Goal: Transaction & Acquisition: Book appointment/travel/reservation

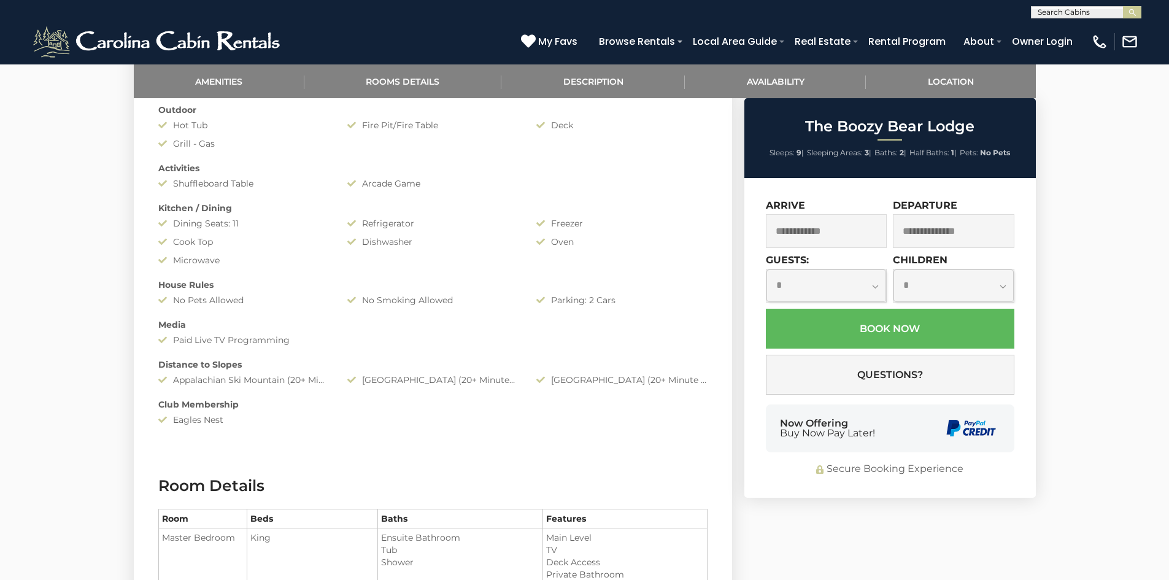
scroll to position [737, 0]
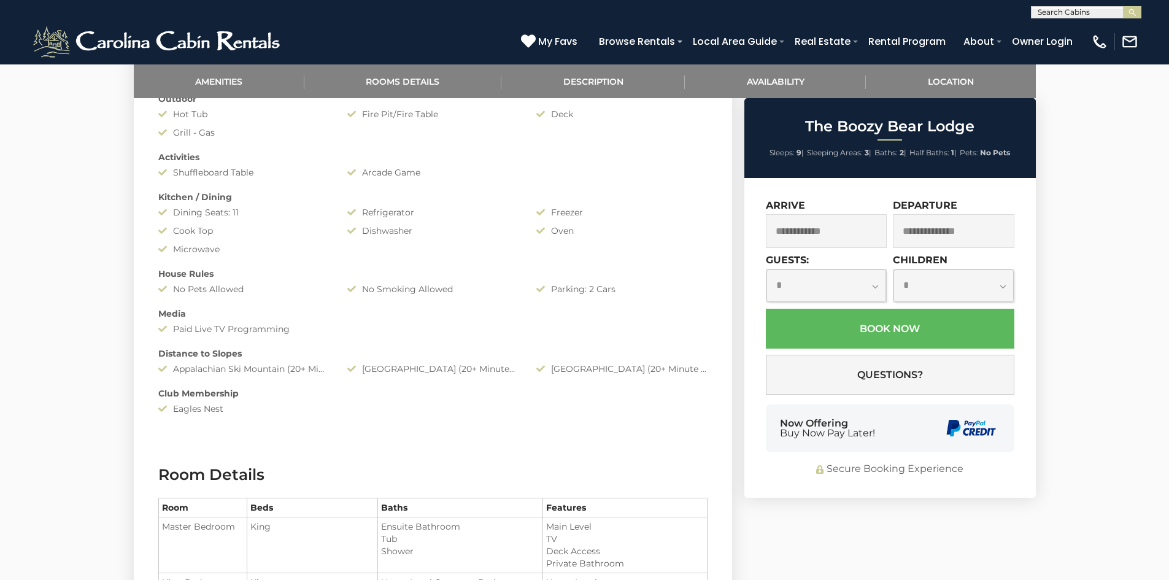
click at [824, 238] on input "text" at bounding box center [827, 231] width 122 height 34
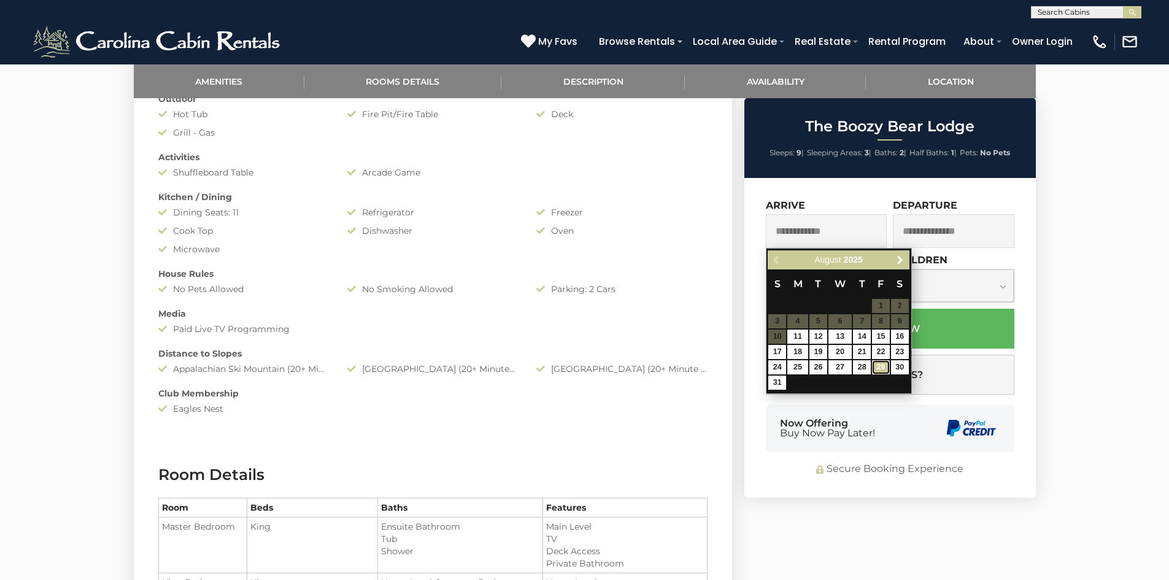
click at [883, 366] on link "29" at bounding box center [881, 367] width 18 height 14
type input "**********"
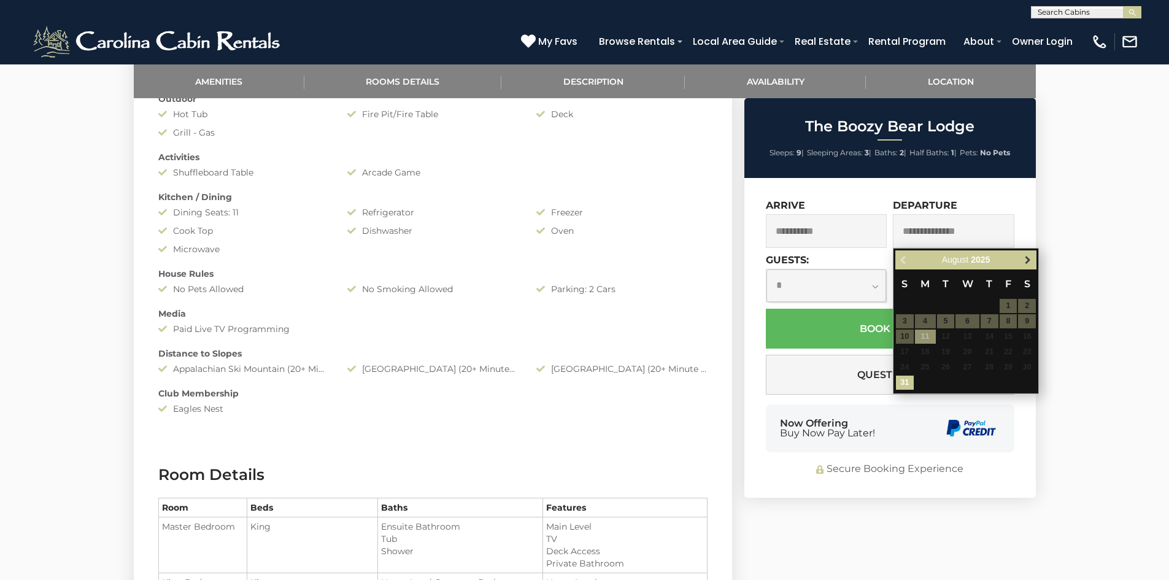
click at [1029, 260] on span "Next" at bounding box center [1028, 260] width 10 height 10
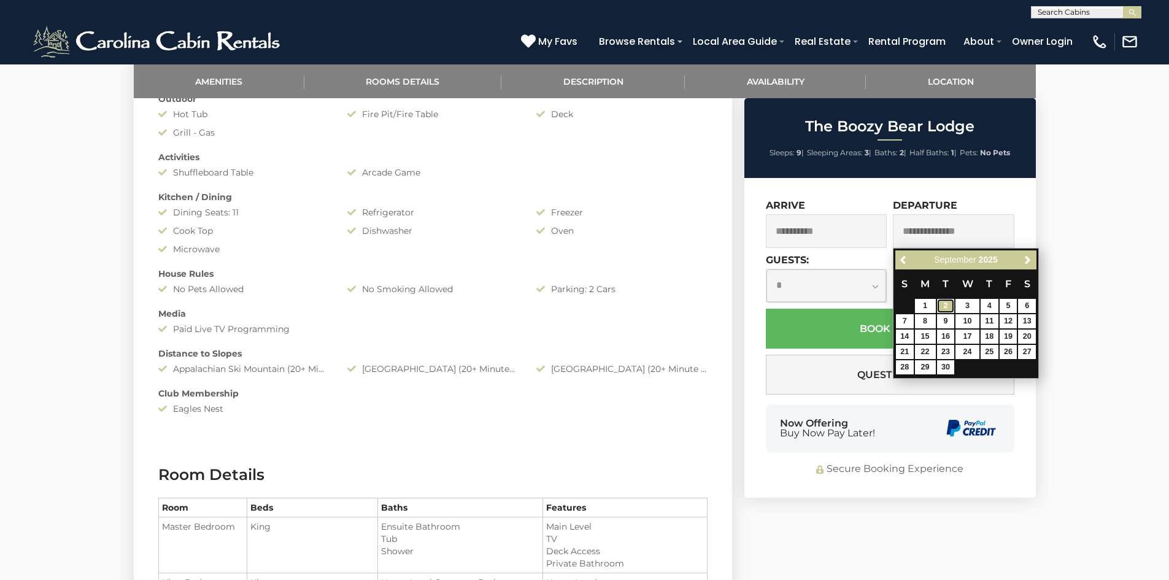
click at [941, 303] on link "2" at bounding box center [946, 306] width 18 height 14
type input "**********"
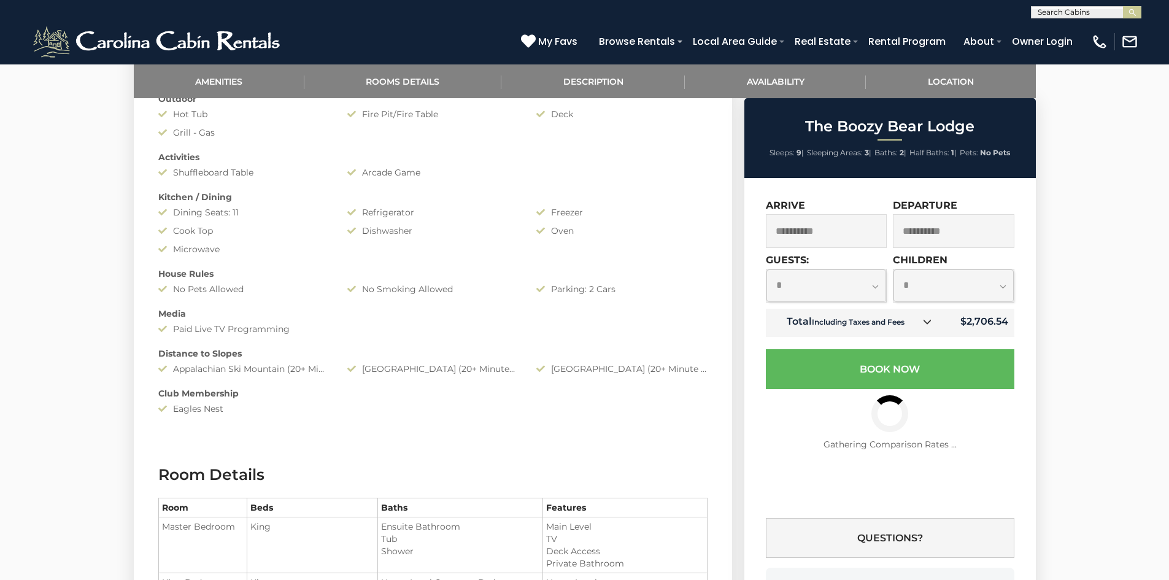
click at [932, 322] on icon at bounding box center [927, 321] width 9 height 9
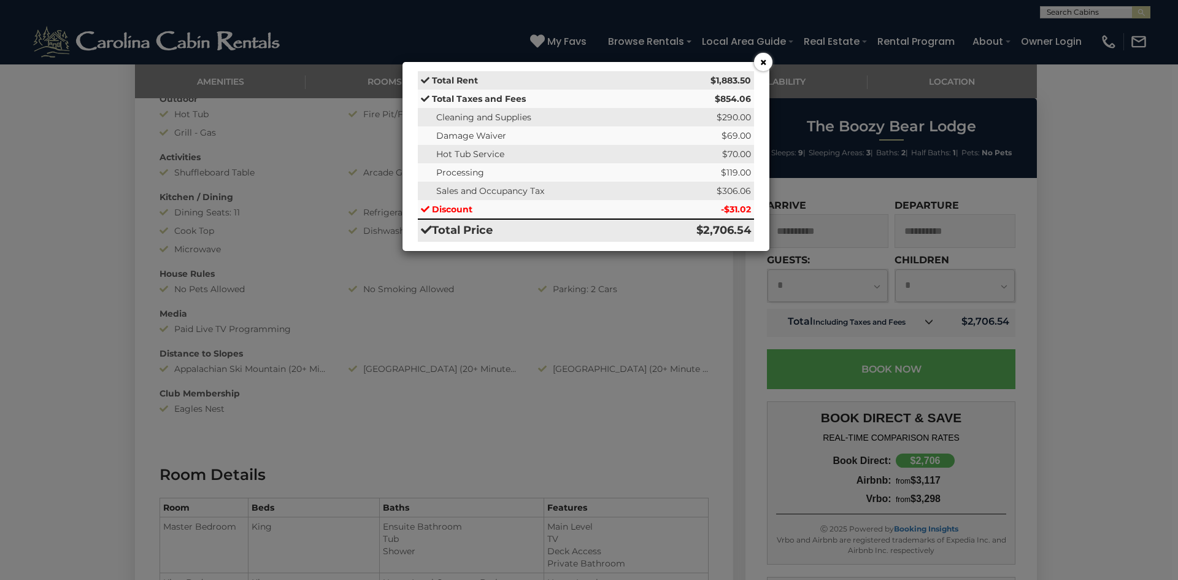
click at [760, 58] on button "×" at bounding box center [763, 62] width 18 height 18
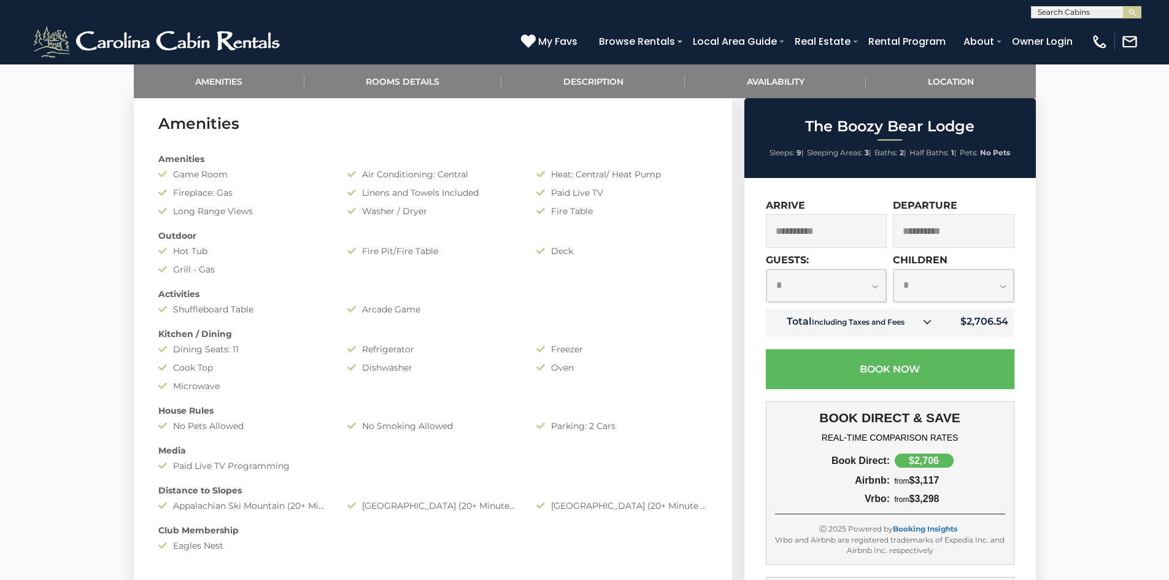
scroll to position [123, 0]
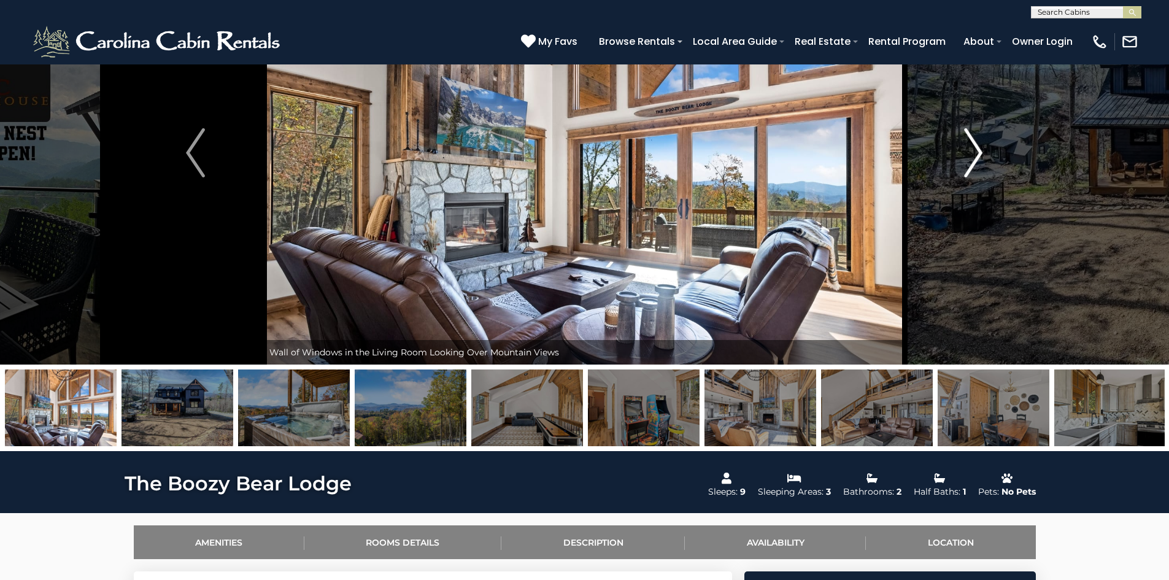
click at [971, 151] on img "Next" at bounding box center [973, 152] width 18 height 49
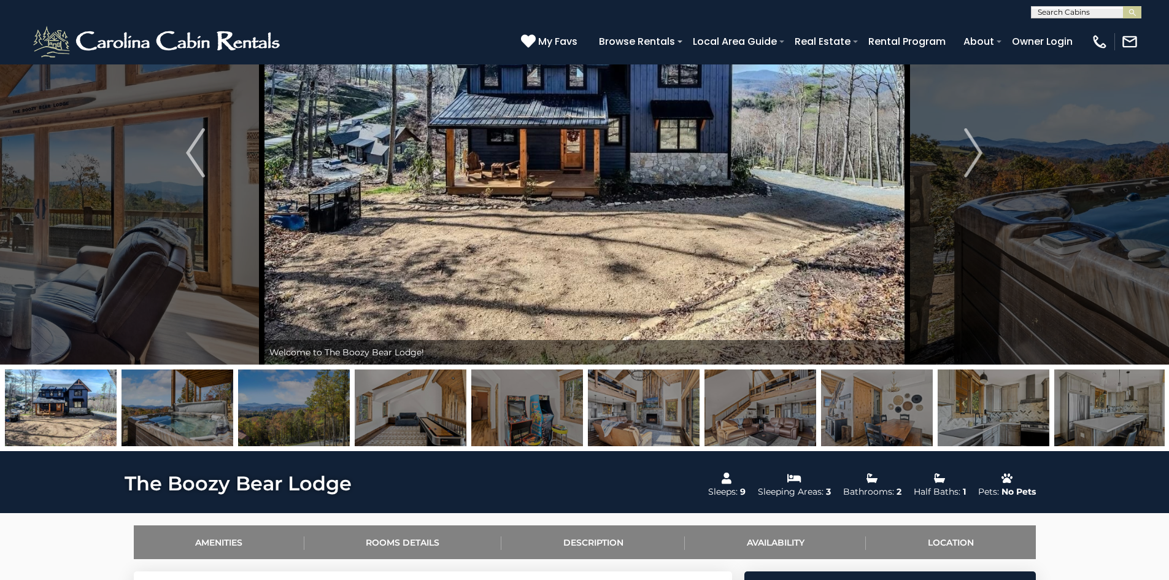
scroll to position [0, 0]
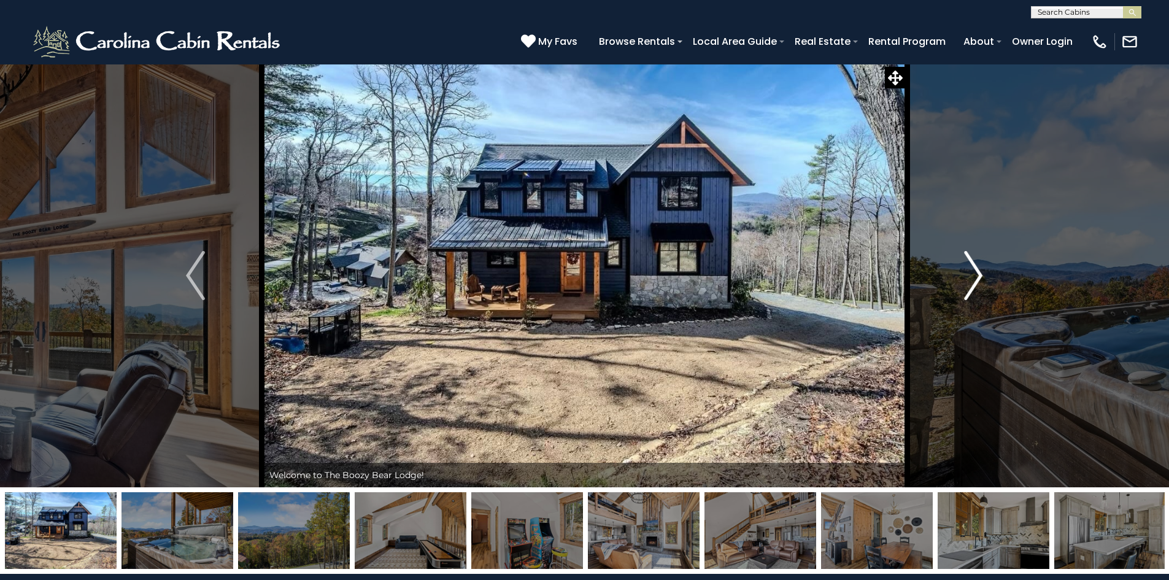
click at [969, 289] on img "Next" at bounding box center [973, 275] width 18 height 49
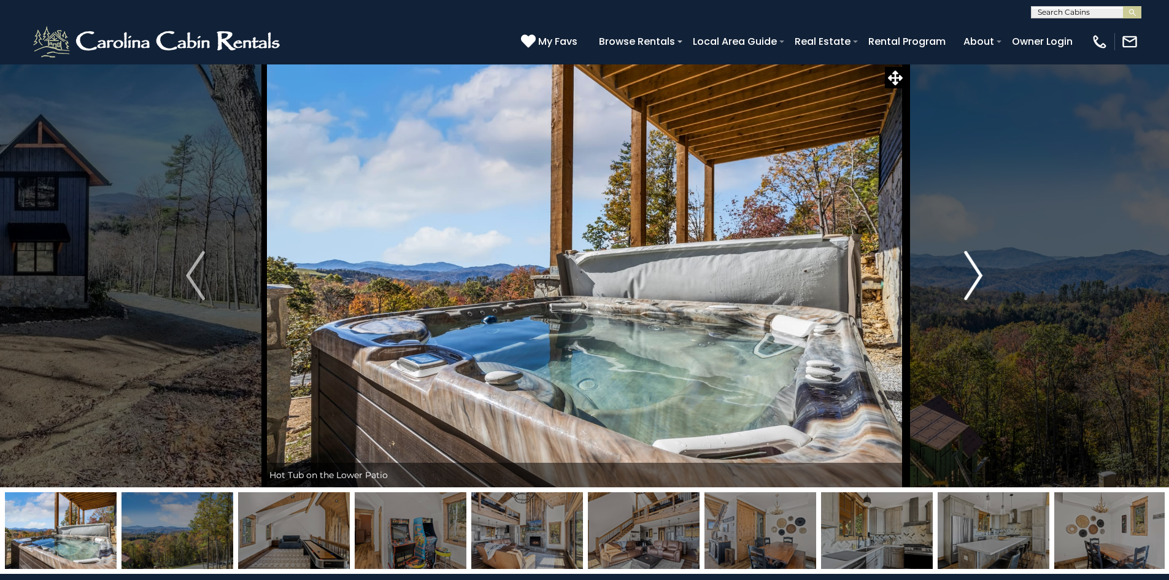
click at [969, 289] on img "Next" at bounding box center [973, 275] width 18 height 49
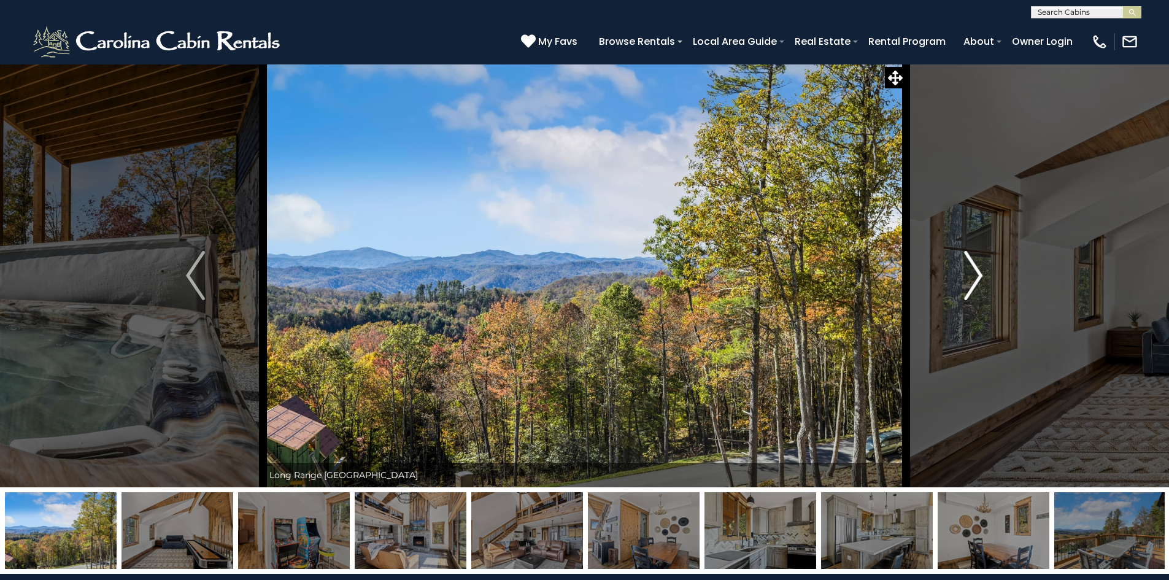
click at [969, 289] on img "Next" at bounding box center [973, 275] width 18 height 49
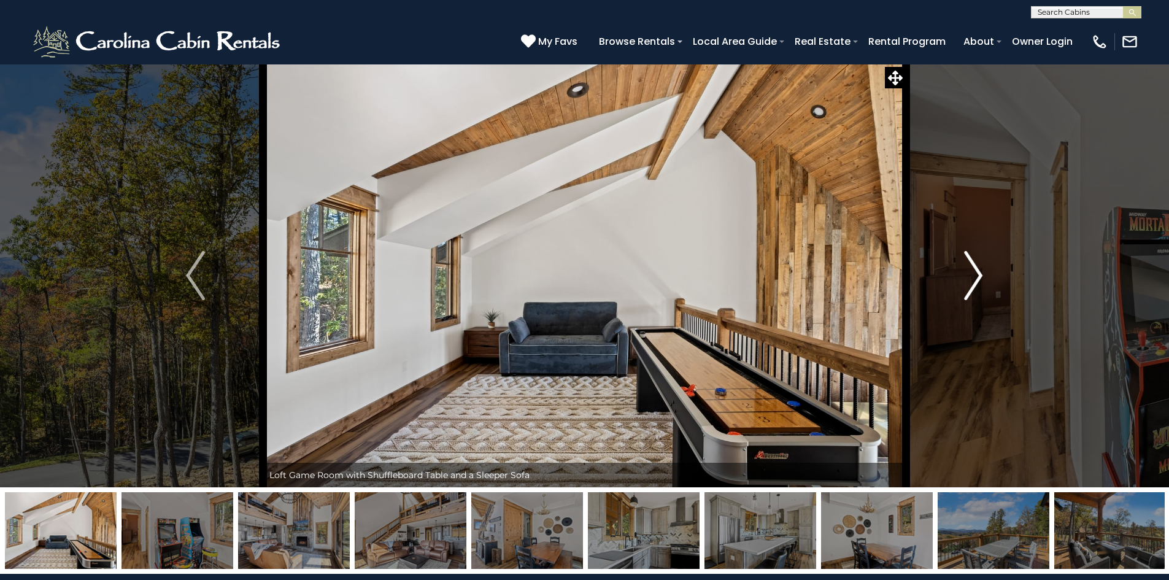
click at [969, 289] on img "Next" at bounding box center [973, 275] width 18 height 49
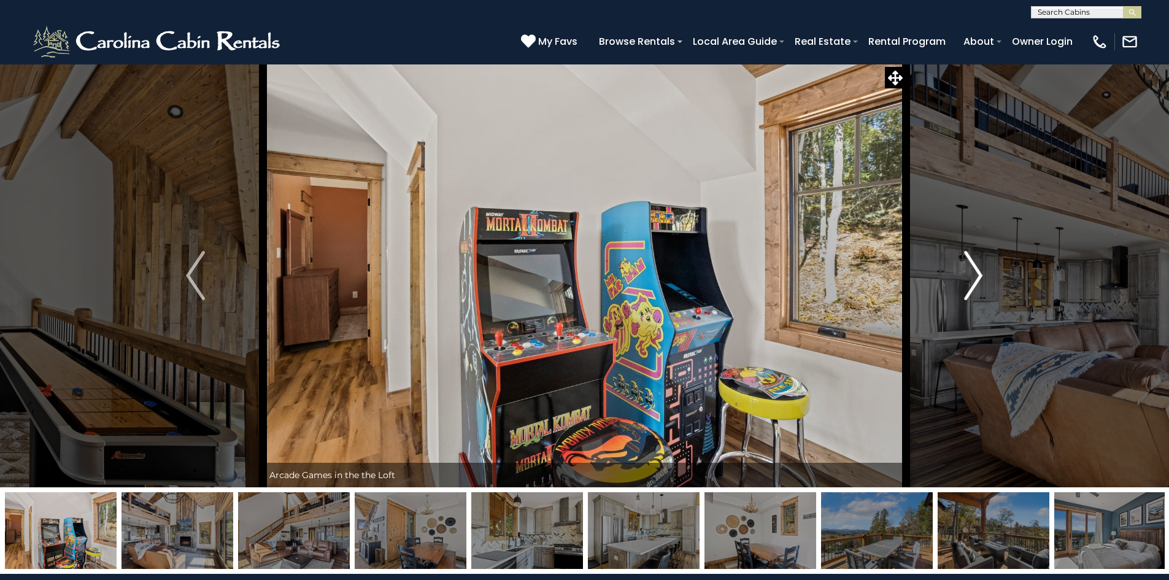
click at [969, 289] on img "Next" at bounding box center [973, 275] width 18 height 49
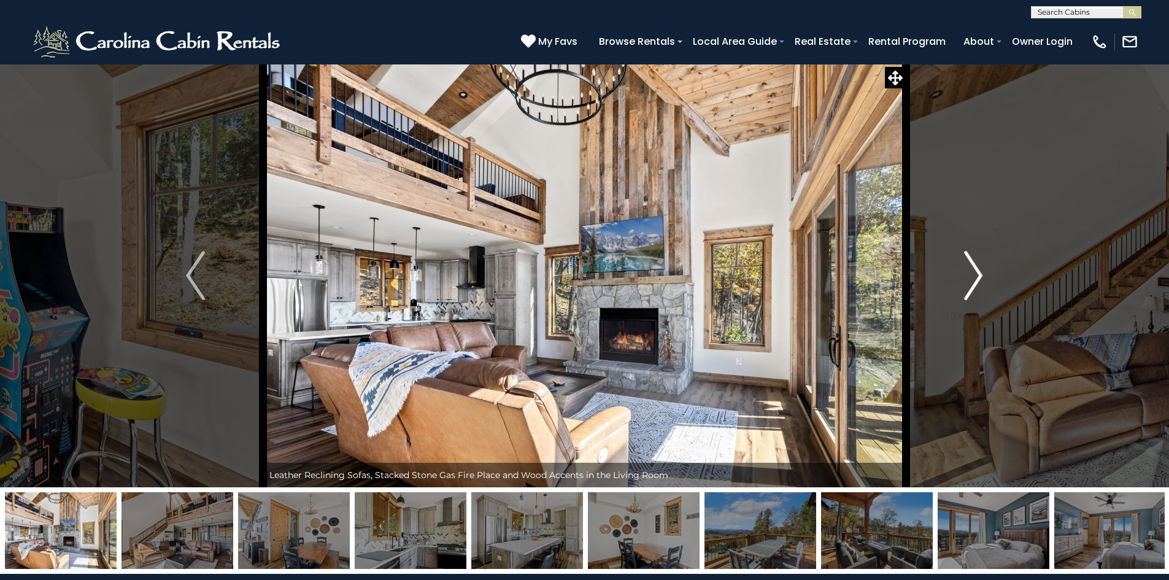
click at [969, 289] on img "Next" at bounding box center [973, 275] width 18 height 49
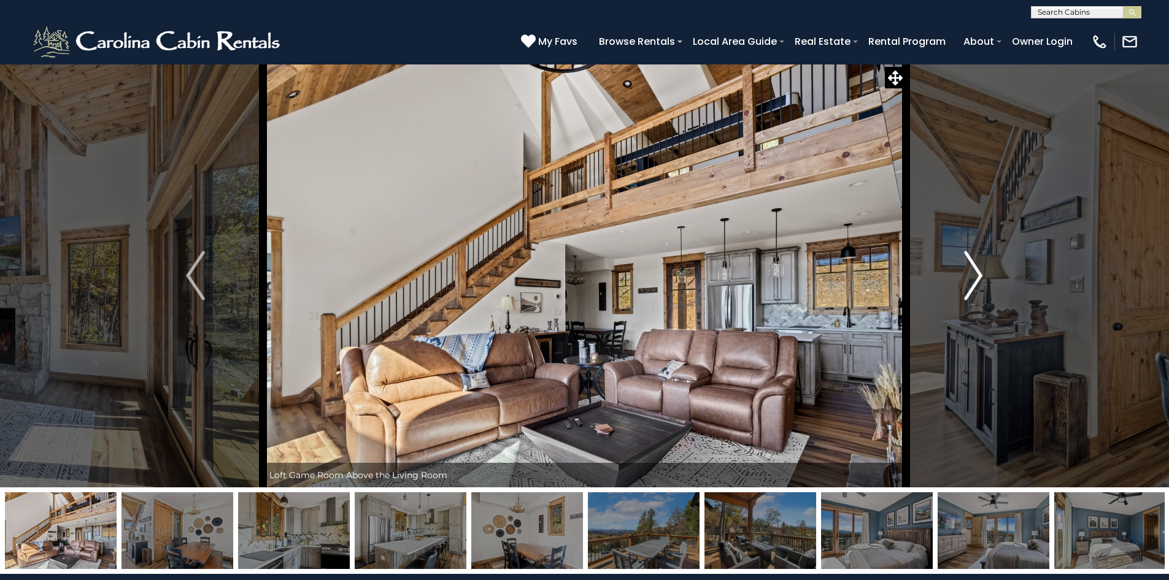
click at [969, 289] on img "Next" at bounding box center [973, 275] width 18 height 49
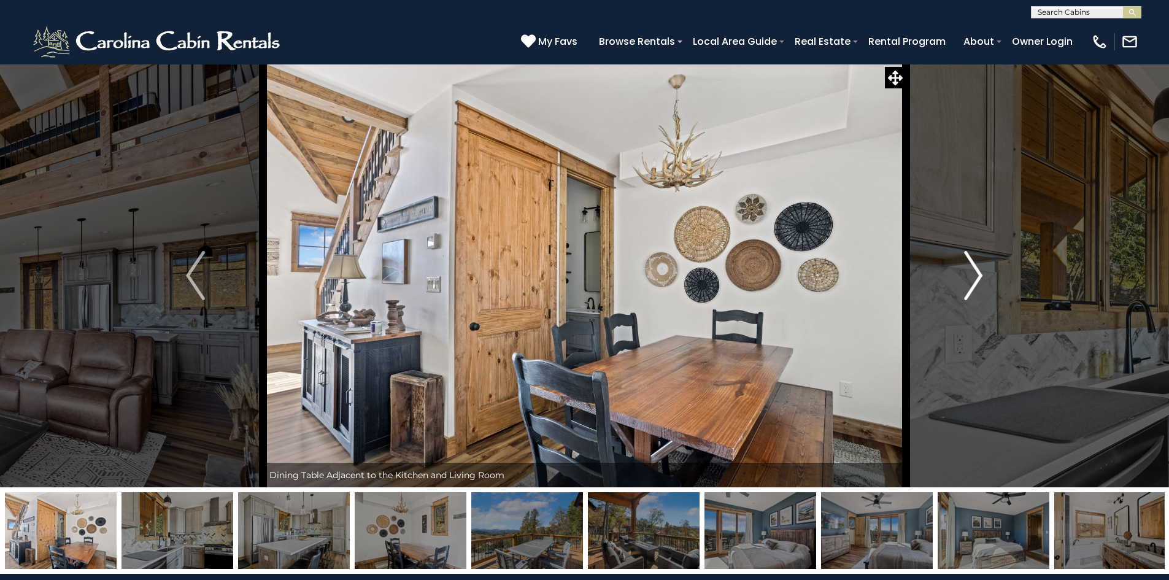
click at [969, 289] on img "Next" at bounding box center [973, 275] width 18 height 49
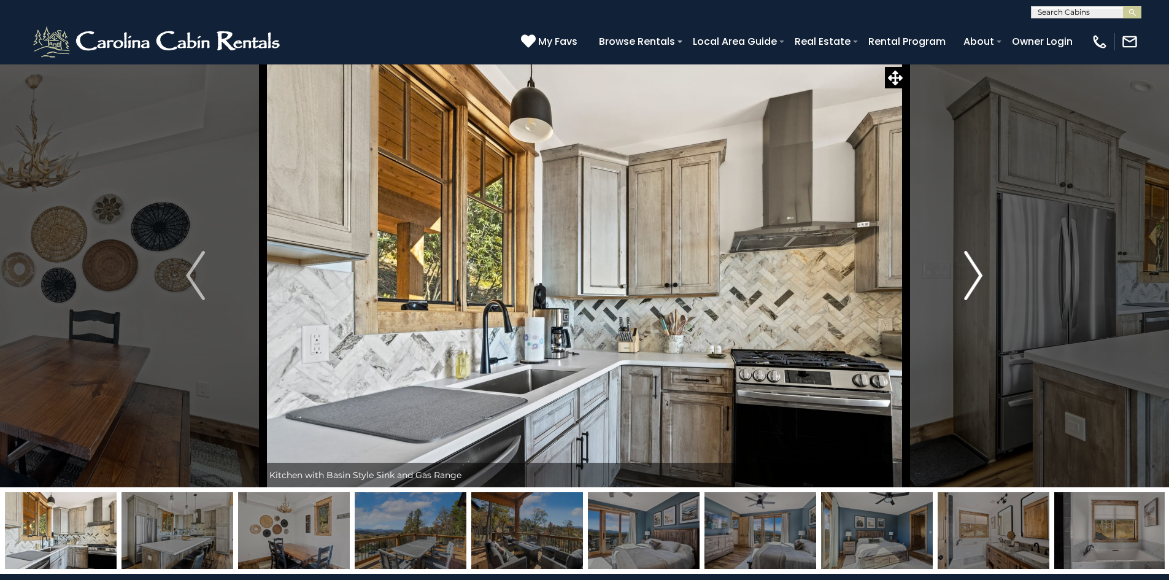
click at [969, 289] on img "Next" at bounding box center [973, 275] width 18 height 49
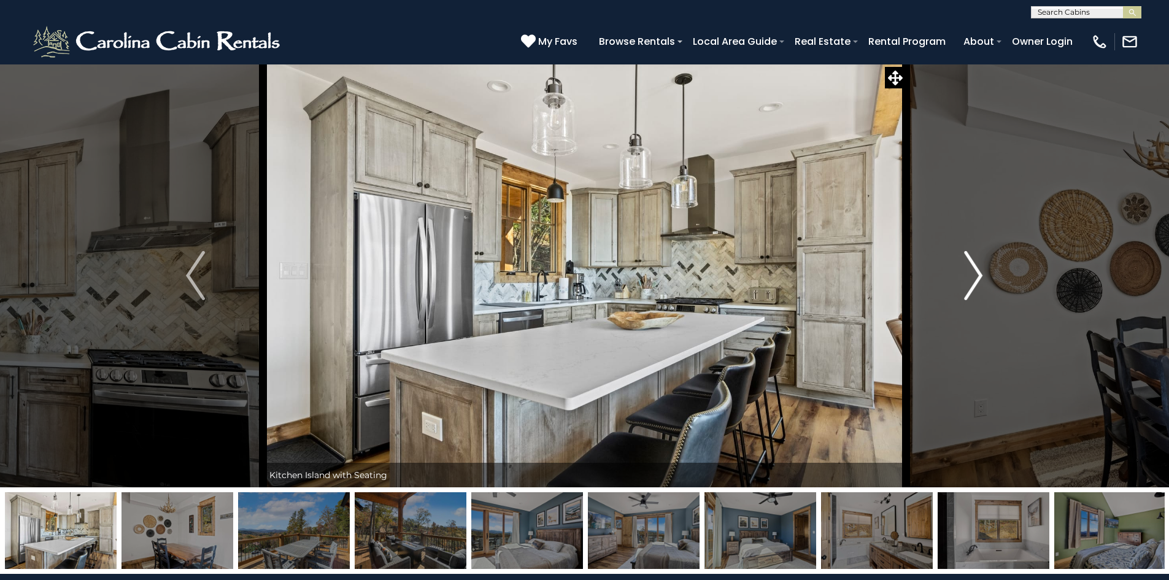
click at [969, 289] on img "Next" at bounding box center [973, 275] width 18 height 49
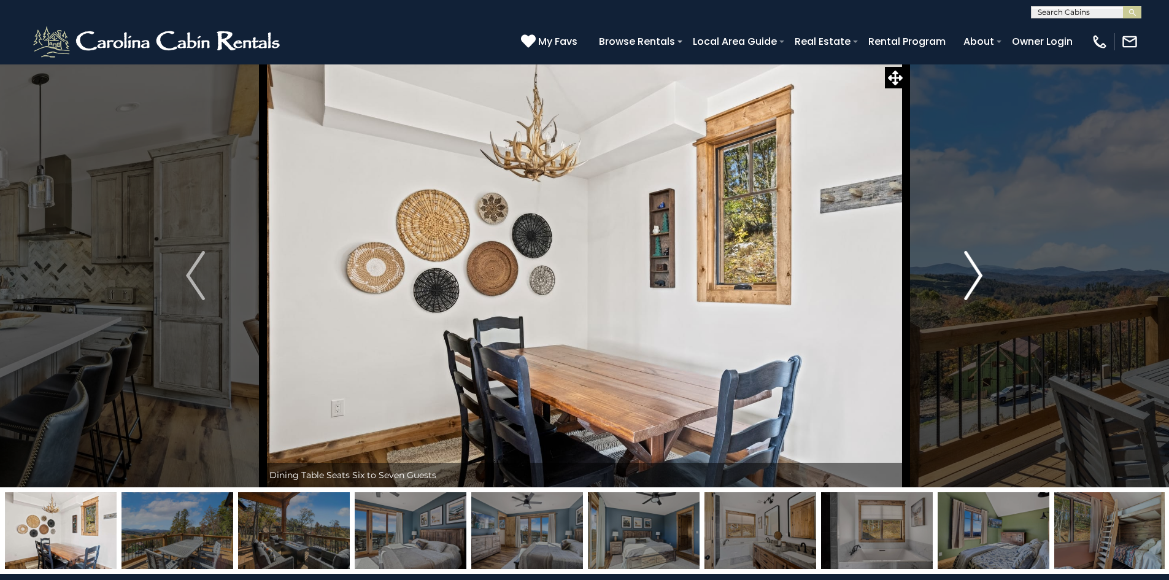
click at [969, 289] on img "Next" at bounding box center [973, 275] width 18 height 49
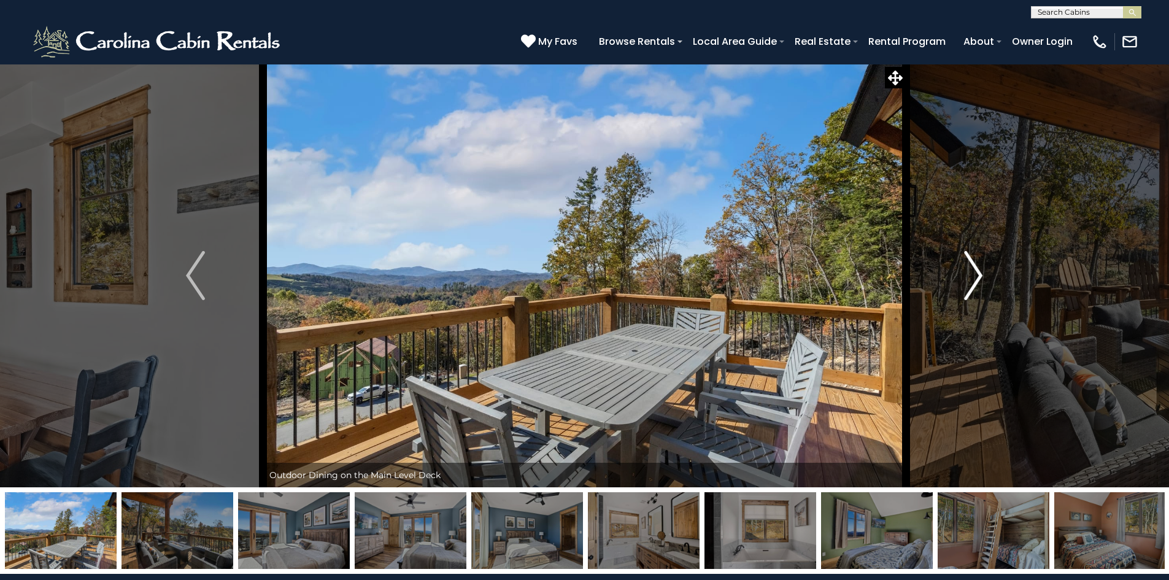
click at [969, 289] on img "Next" at bounding box center [973, 275] width 18 height 49
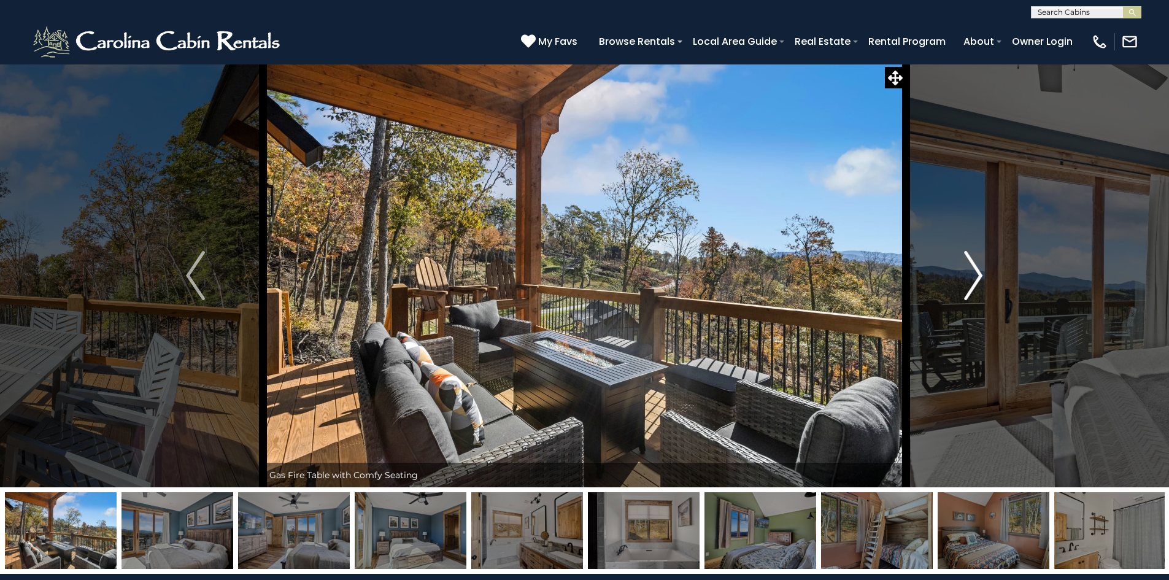
click at [969, 289] on img "Next" at bounding box center [973, 275] width 18 height 49
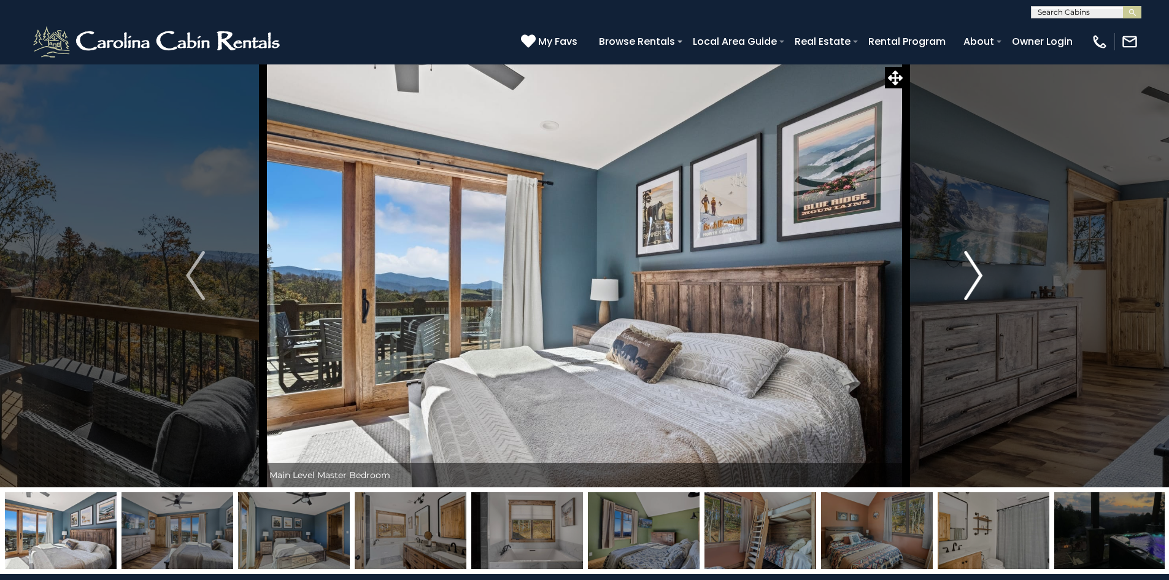
click at [969, 289] on img "Next" at bounding box center [973, 275] width 18 height 49
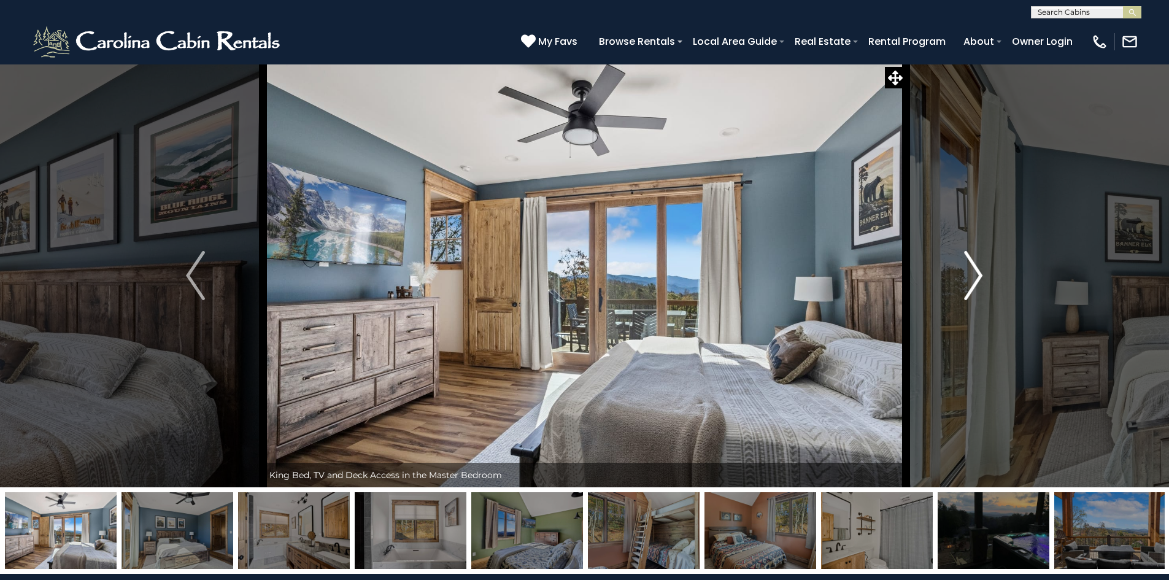
click at [969, 289] on img "Next" at bounding box center [973, 275] width 18 height 49
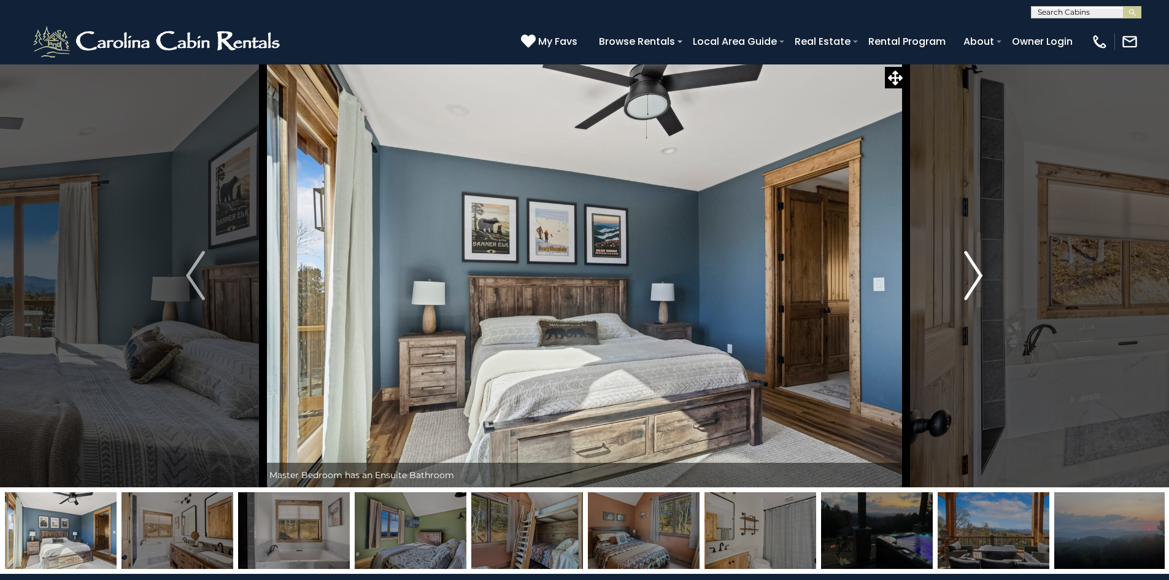
click at [969, 289] on img "Next" at bounding box center [973, 275] width 18 height 49
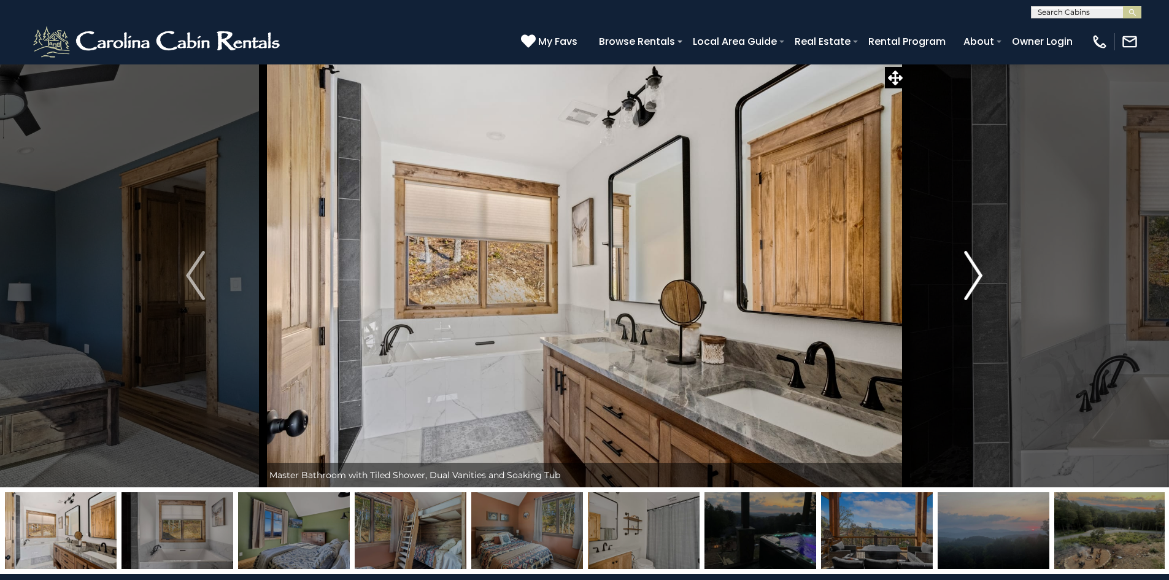
click at [969, 289] on img "Next" at bounding box center [973, 275] width 18 height 49
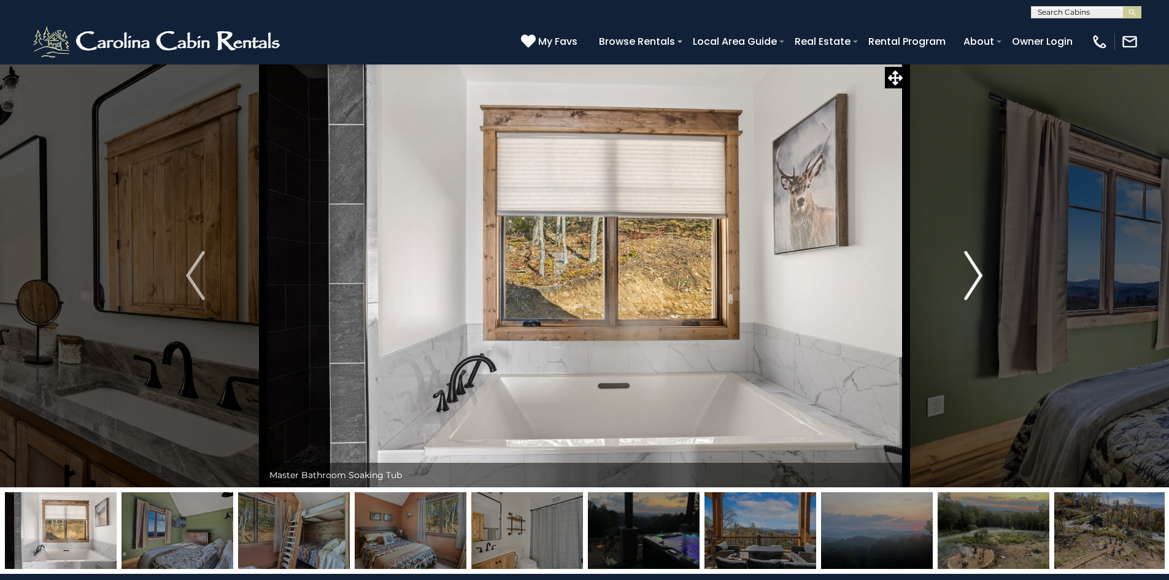
click at [969, 289] on img "Next" at bounding box center [973, 275] width 18 height 49
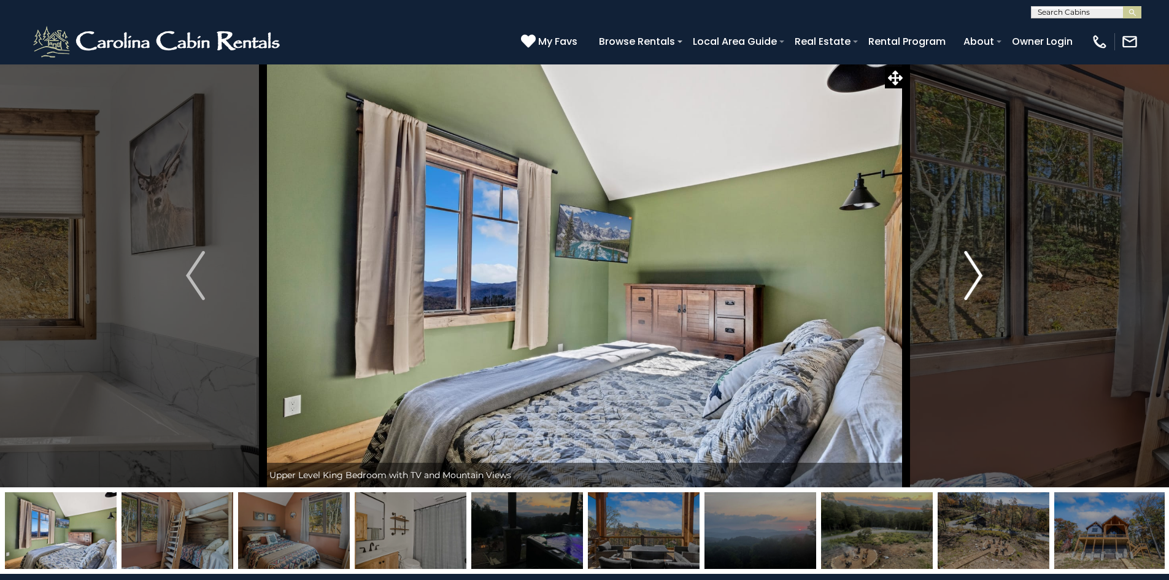
click at [969, 289] on img "Next" at bounding box center [973, 275] width 18 height 49
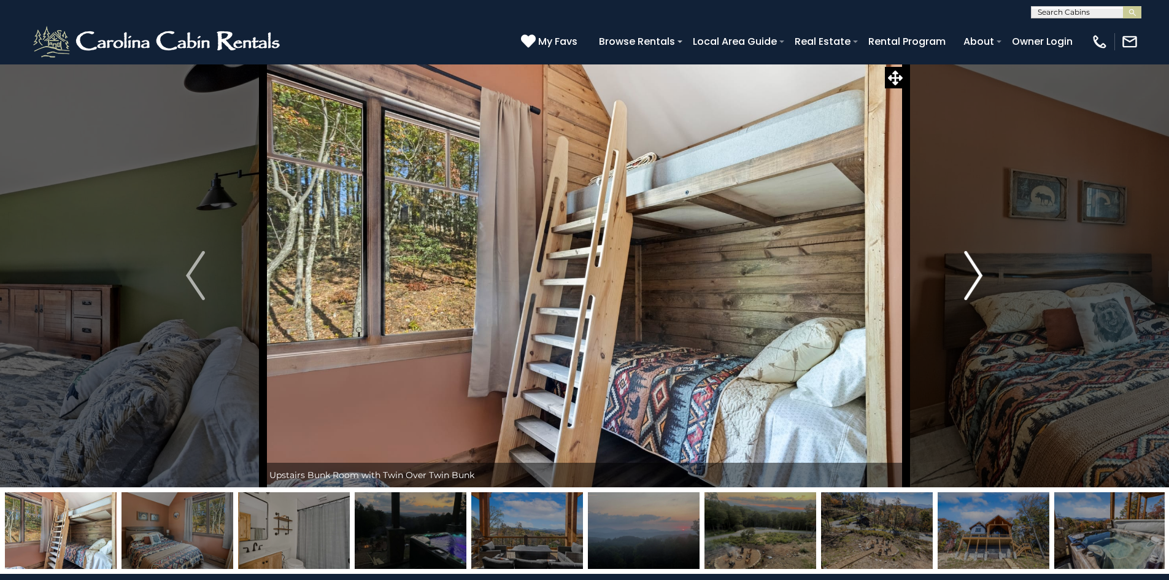
click at [969, 289] on img "Next" at bounding box center [973, 275] width 18 height 49
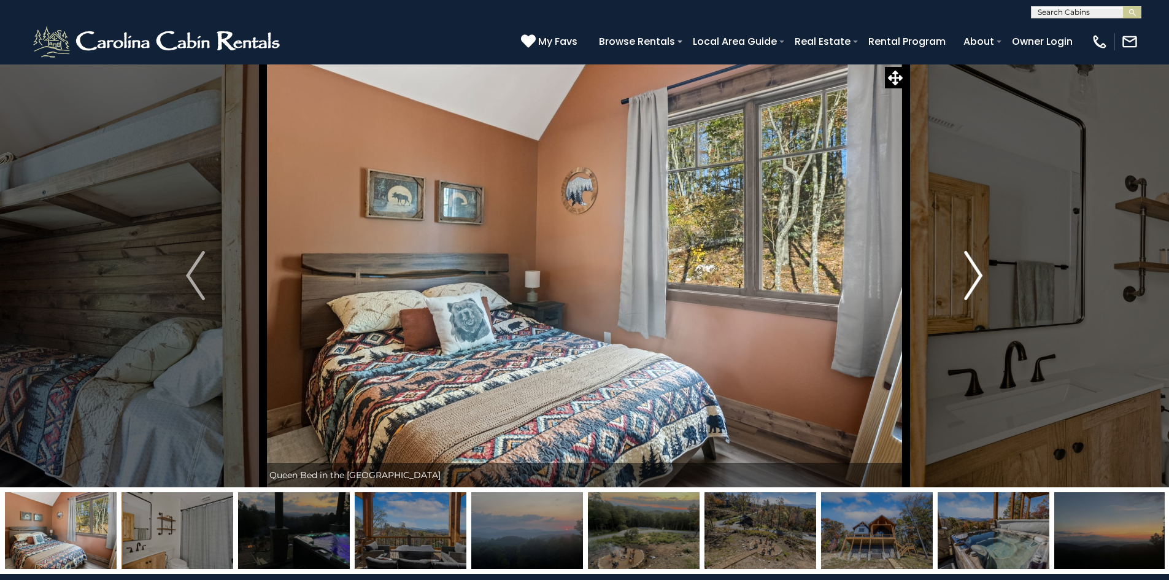
click at [969, 289] on img "Next" at bounding box center [973, 275] width 18 height 49
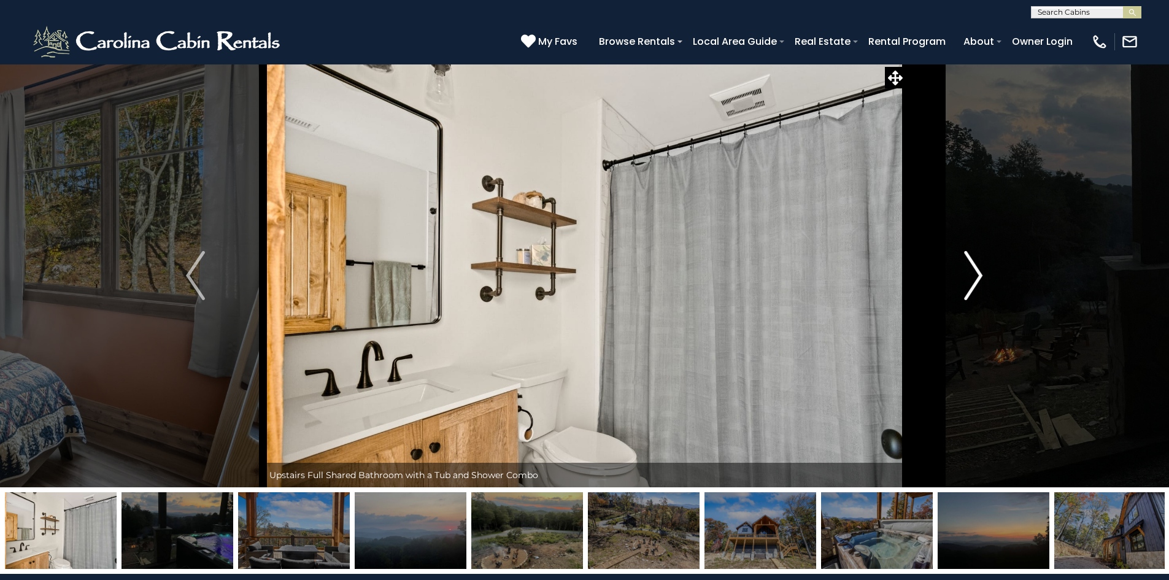
click at [969, 289] on img "Next" at bounding box center [973, 275] width 18 height 49
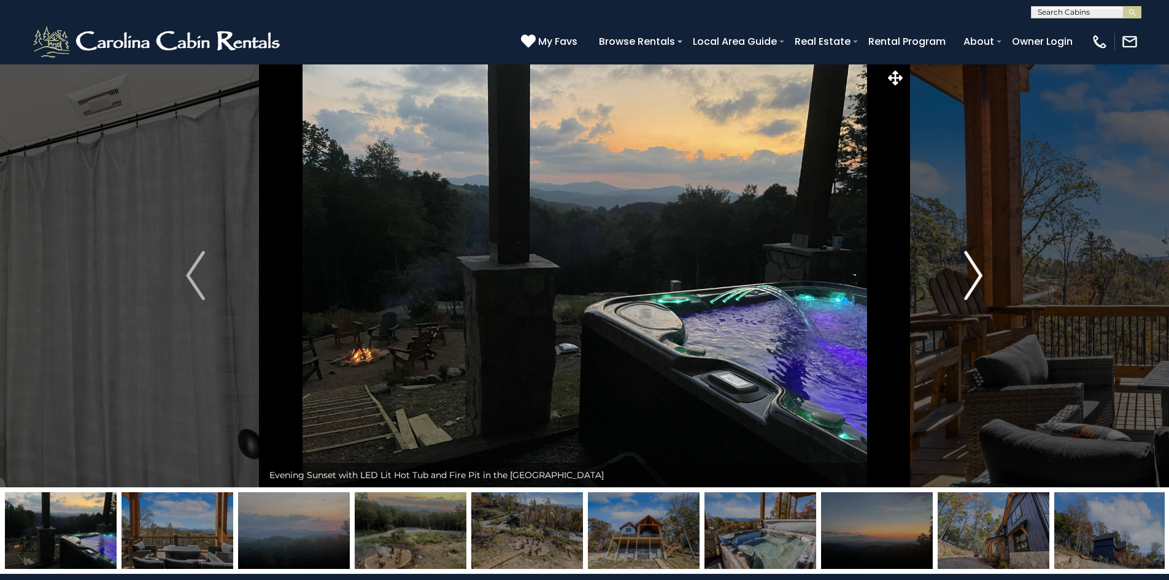
click at [969, 289] on img "Next" at bounding box center [973, 275] width 18 height 49
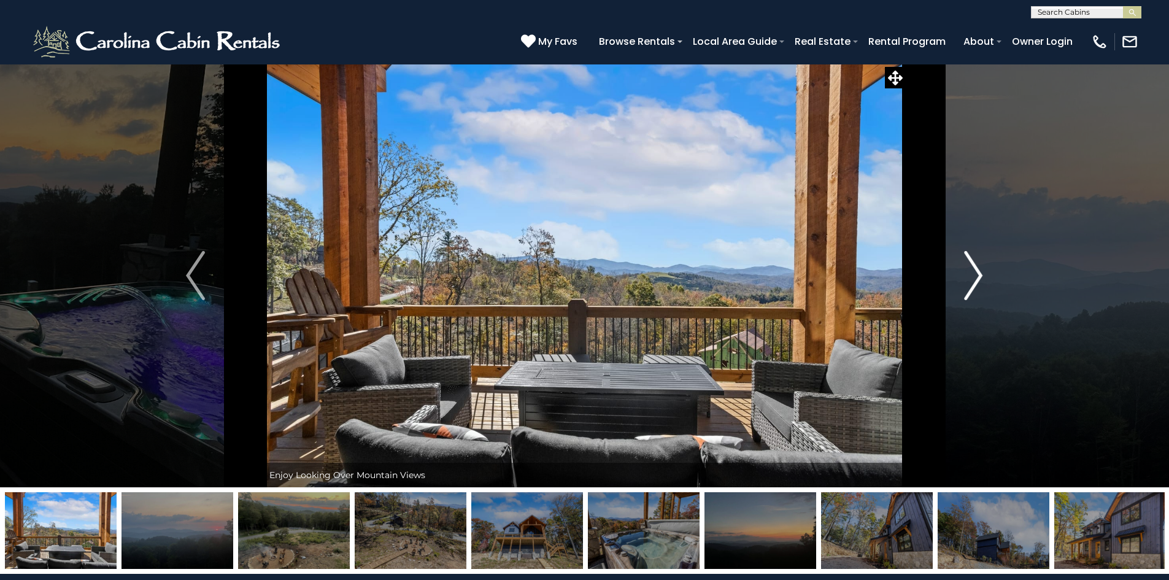
click at [969, 289] on img "Next" at bounding box center [973, 275] width 18 height 49
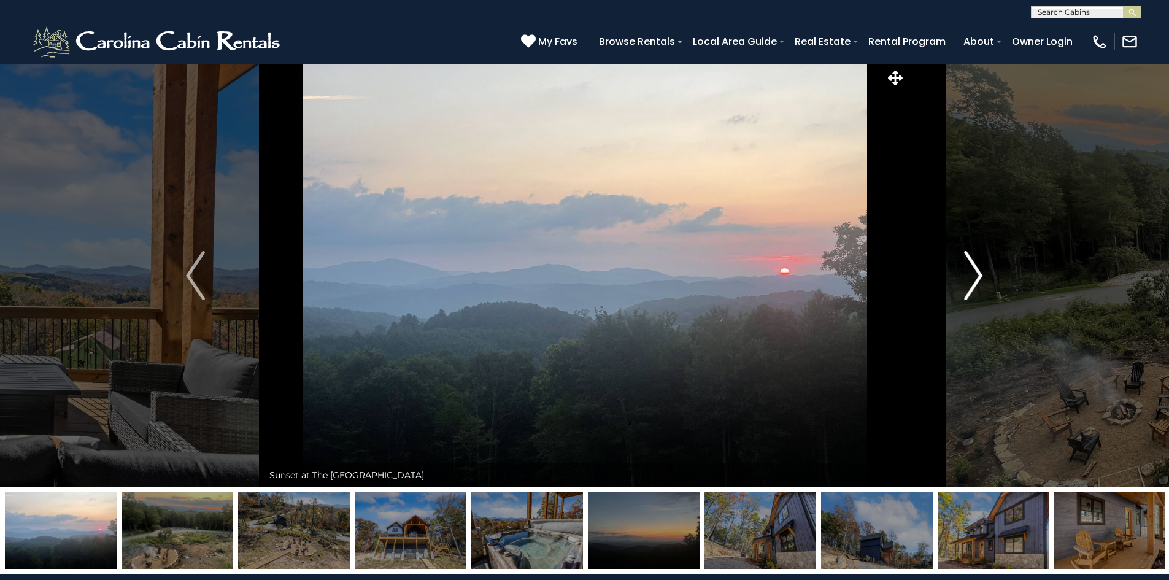
click at [969, 285] on img "Next" at bounding box center [973, 275] width 18 height 49
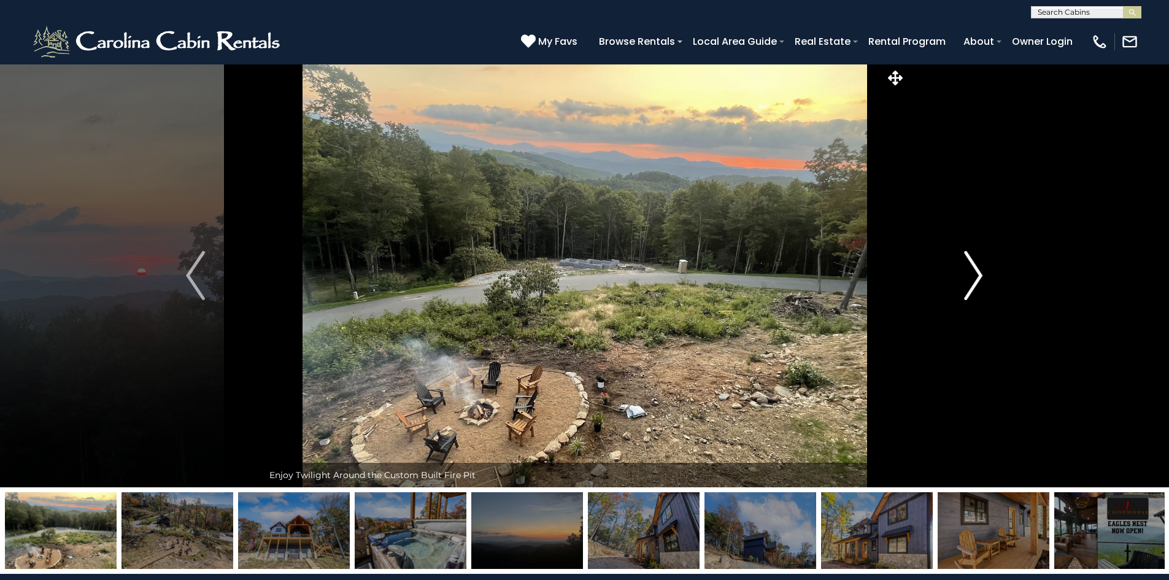
click at [969, 285] on img "Next" at bounding box center [973, 275] width 18 height 49
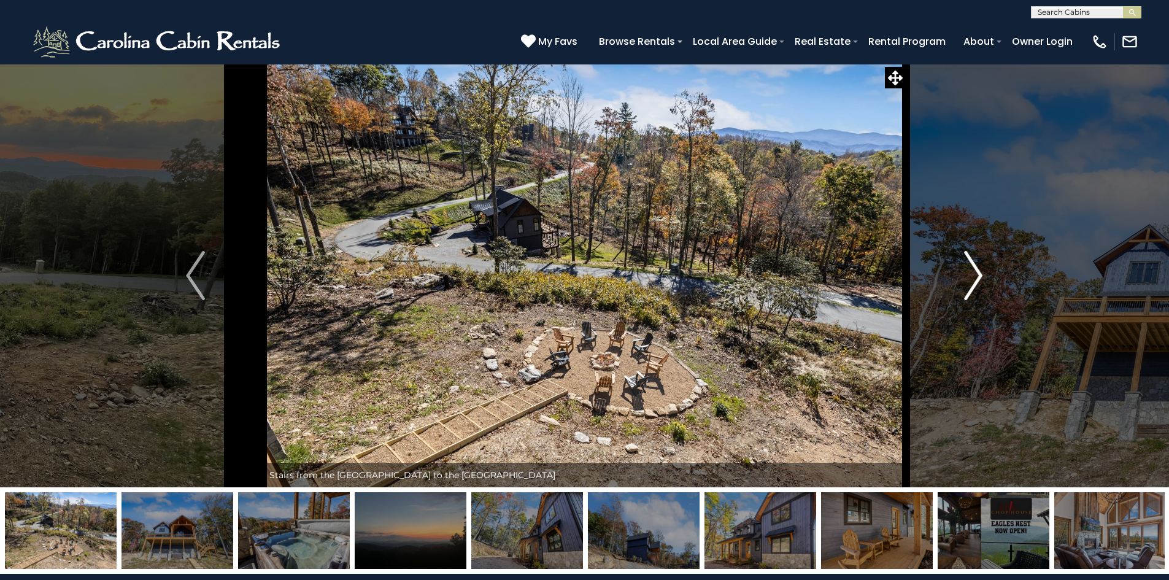
click at [977, 270] on img "Next" at bounding box center [973, 275] width 18 height 49
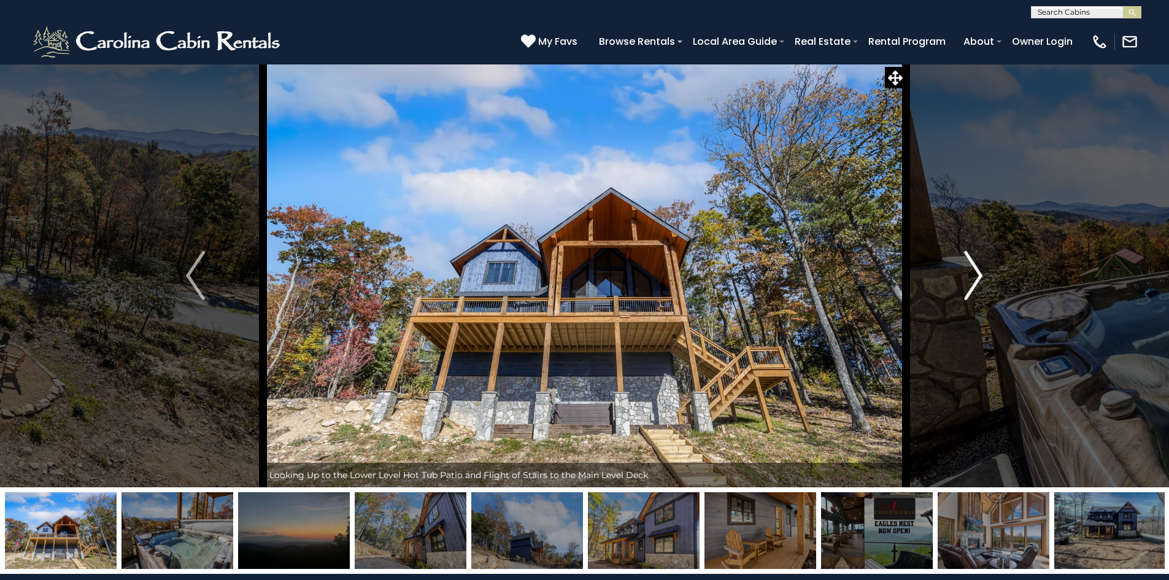
click at [977, 270] on img "Next" at bounding box center [973, 275] width 18 height 49
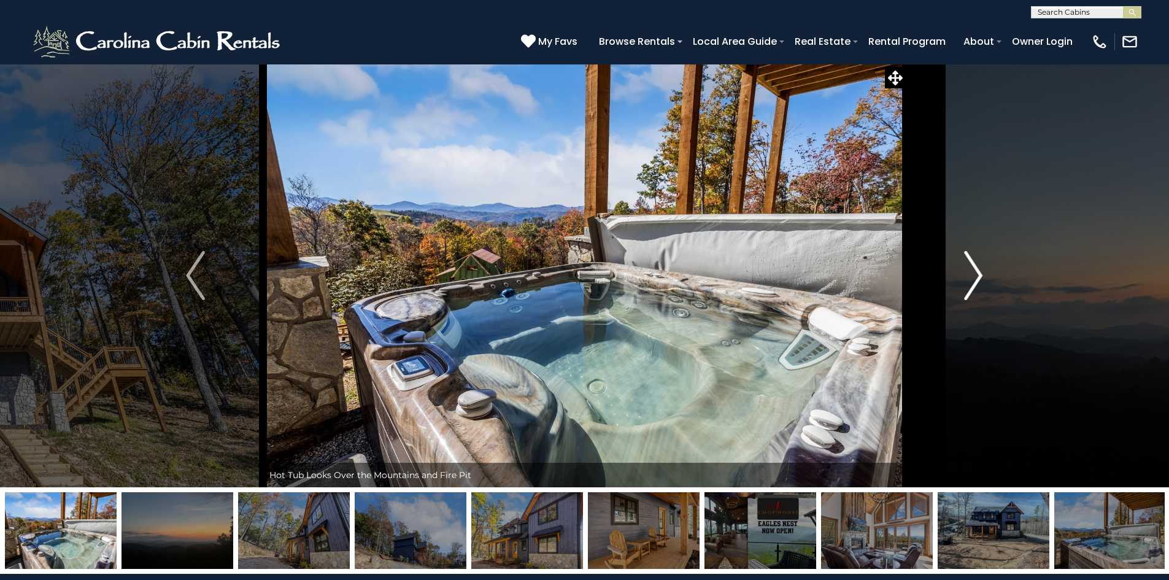
click at [977, 270] on img "Next" at bounding box center [973, 275] width 18 height 49
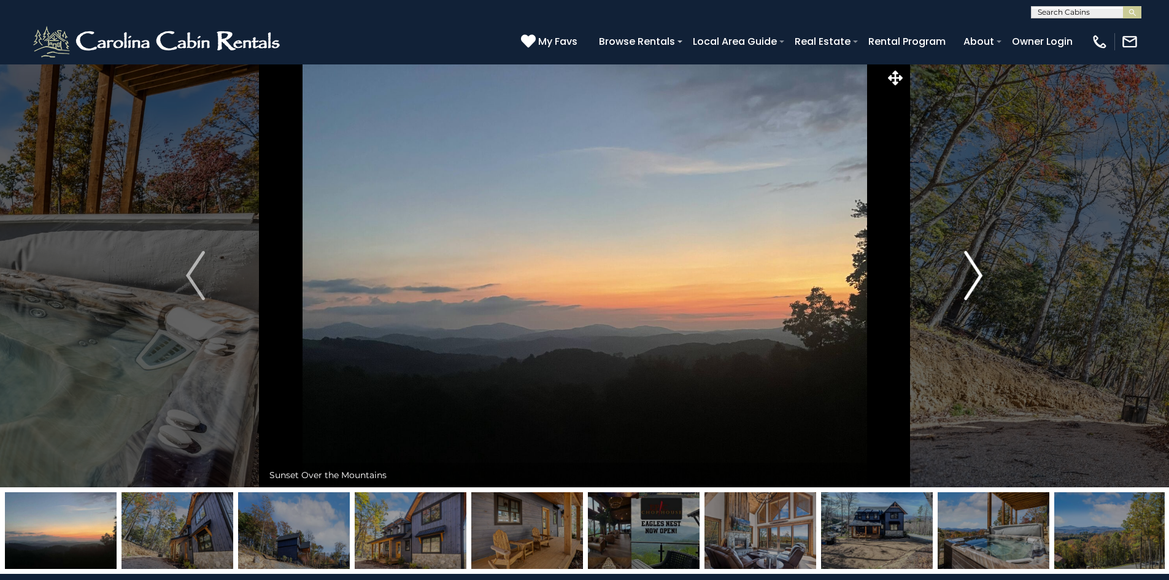
click at [977, 270] on img "Next" at bounding box center [973, 275] width 18 height 49
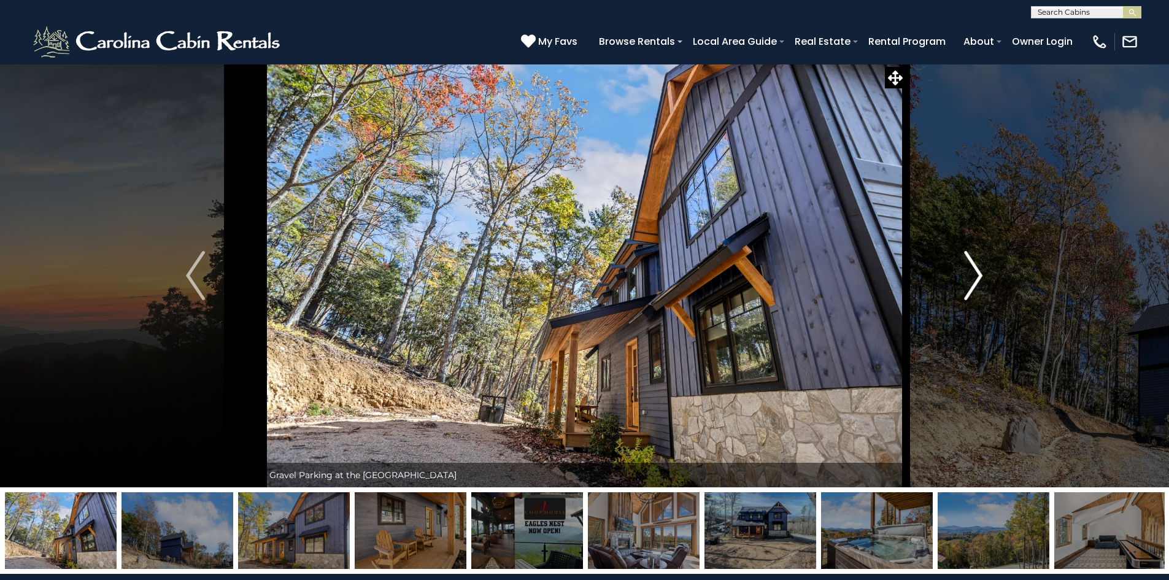
click at [977, 270] on img "Next" at bounding box center [973, 275] width 18 height 49
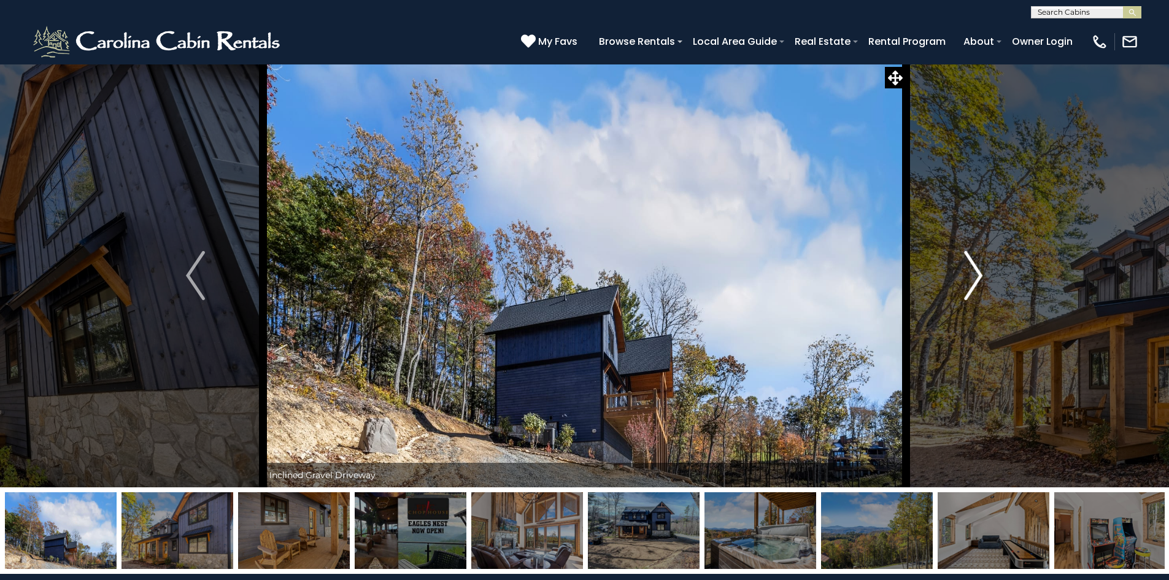
click at [977, 270] on img "Next" at bounding box center [973, 275] width 18 height 49
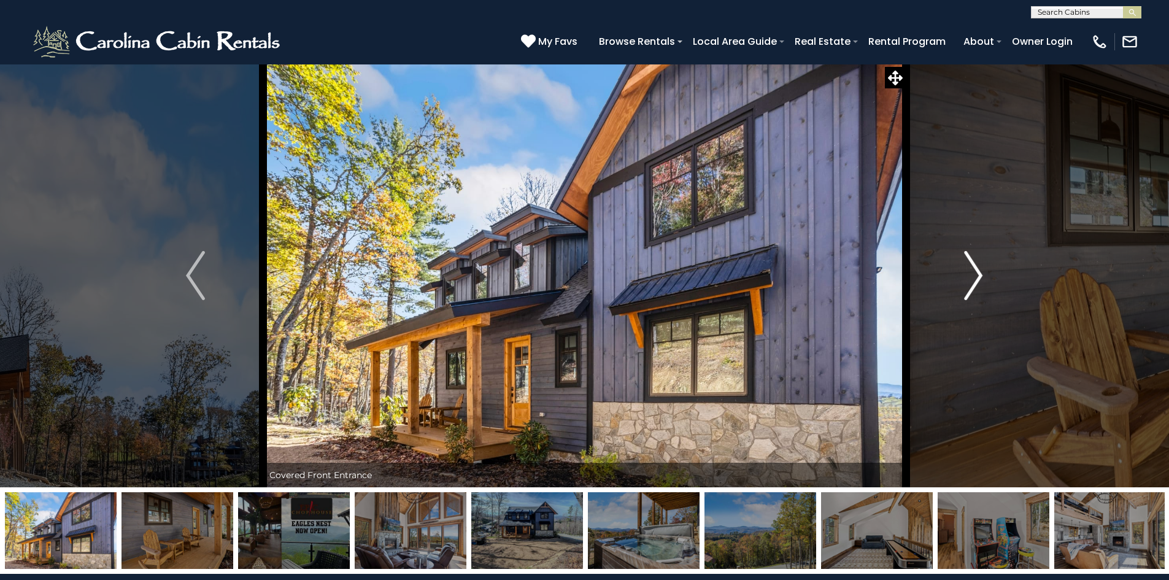
click at [977, 270] on img "Next" at bounding box center [973, 275] width 18 height 49
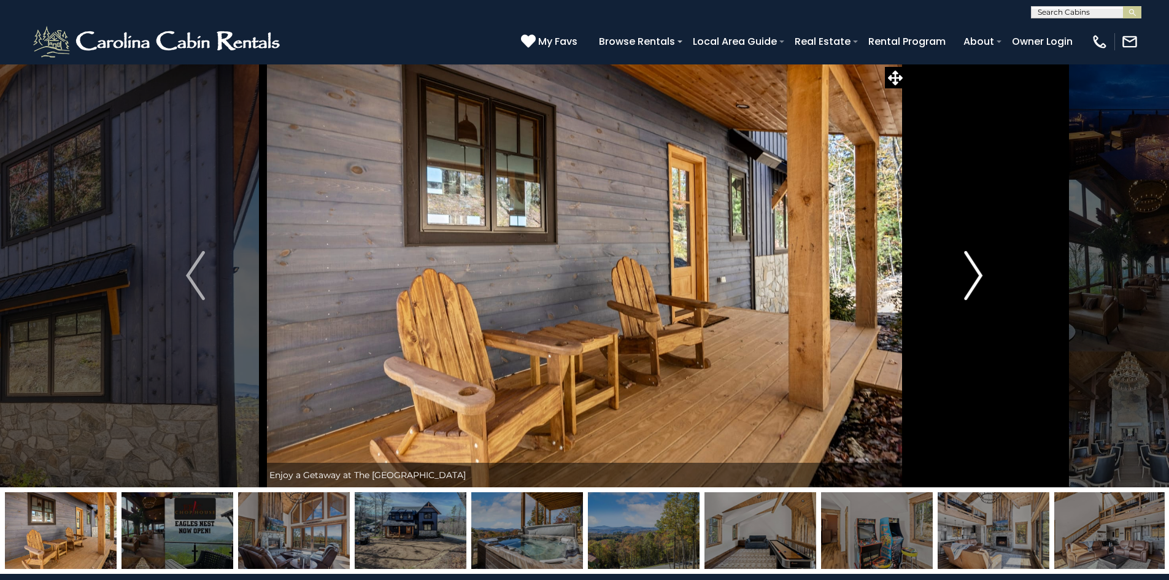
click at [977, 270] on img "Next" at bounding box center [973, 275] width 18 height 49
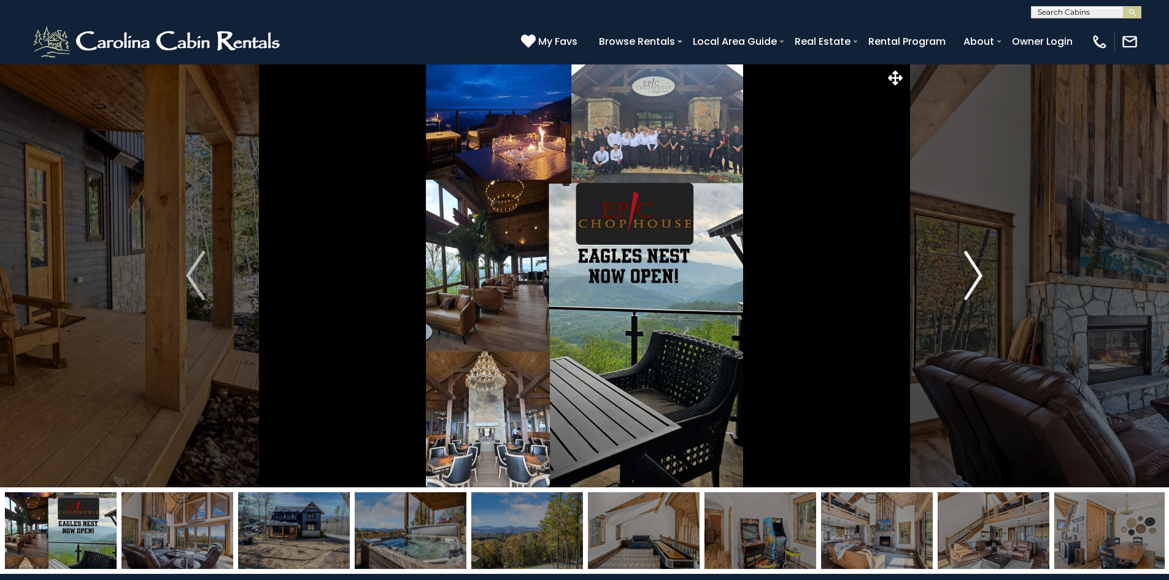
click at [977, 270] on img "Next" at bounding box center [973, 275] width 18 height 49
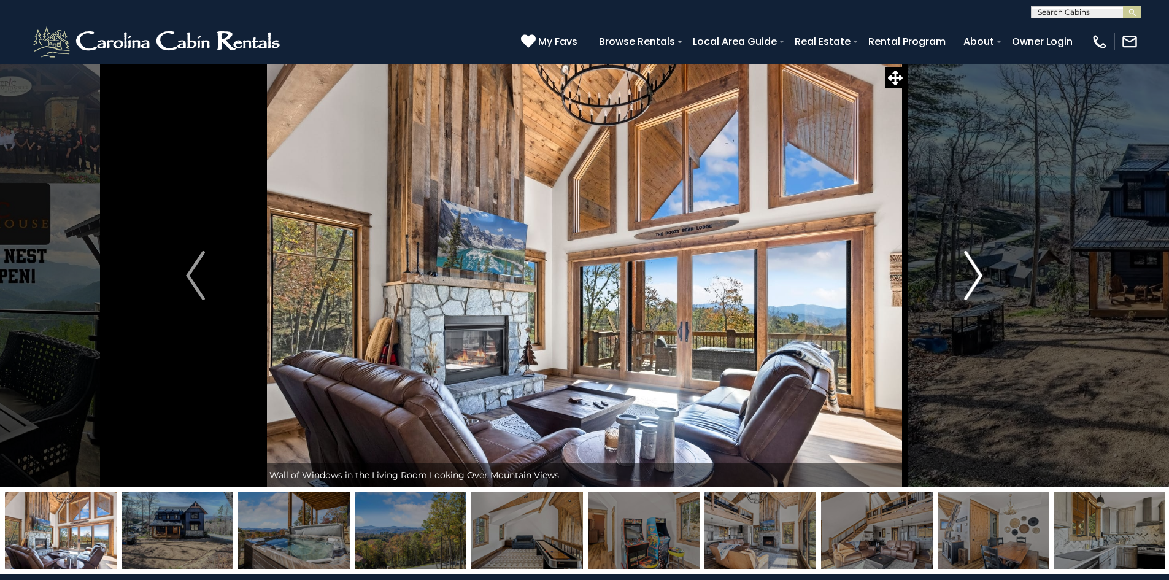
click at [977, 270] on img "Next" at bounding box center [973, 275] width 18 height 49
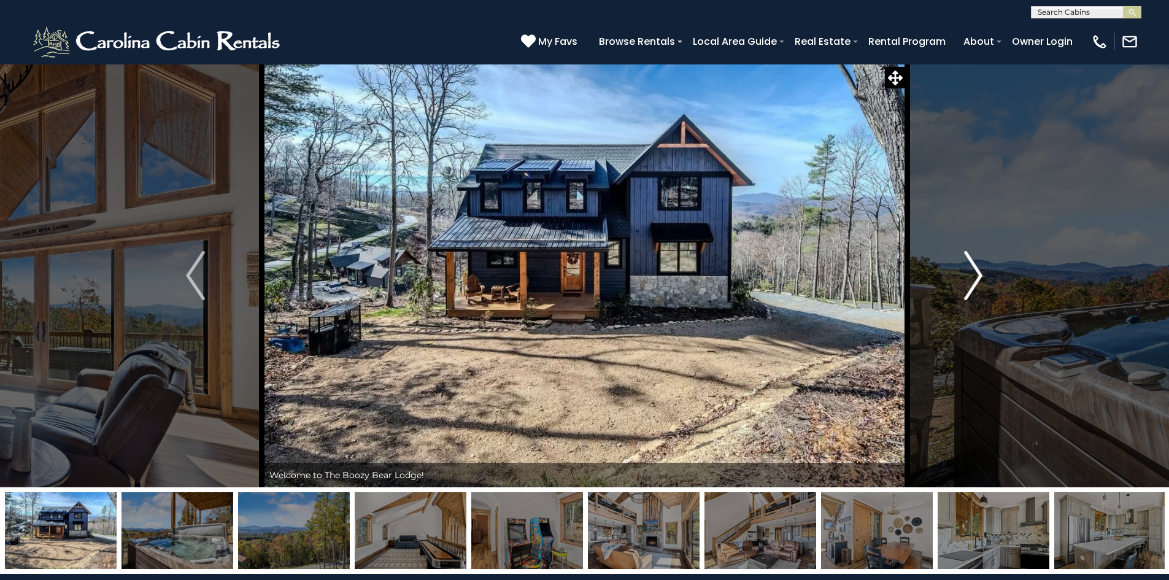
click at [977, 270] on img "Next" at bounding box center [973, 275] width 18 height 49
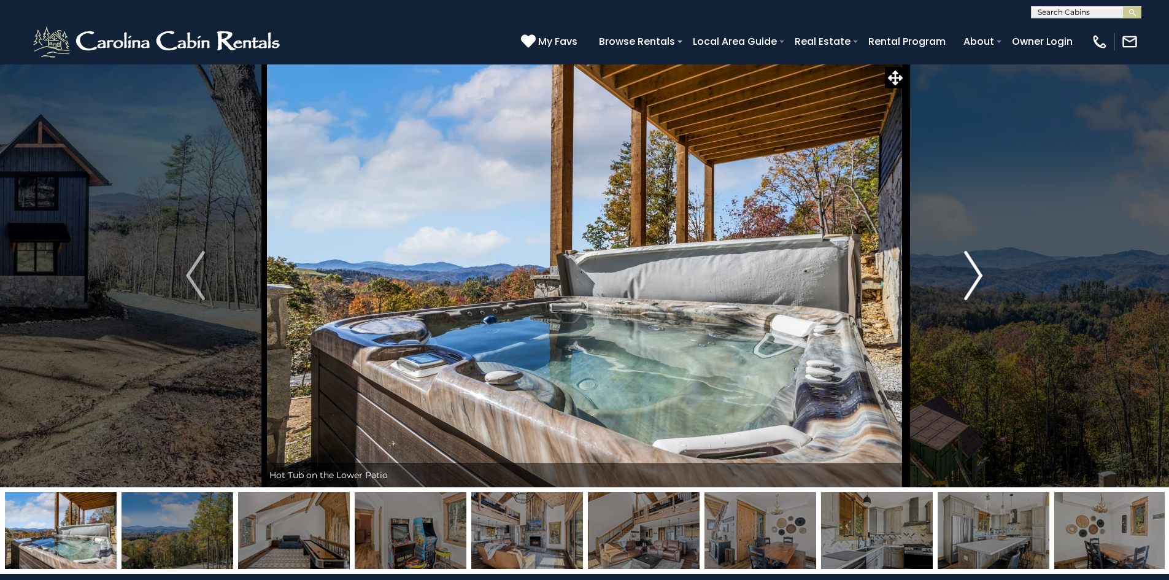
click at [977, 269] on img "Next" at bounding box center [973, 275] width 18 height 49
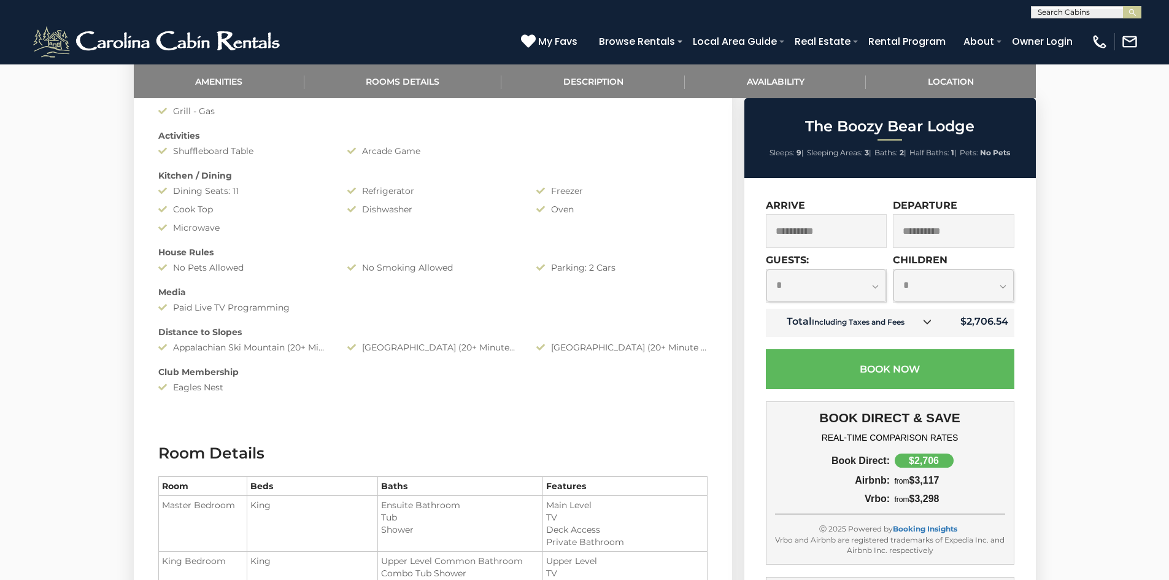
scroll to position [1105, 0]
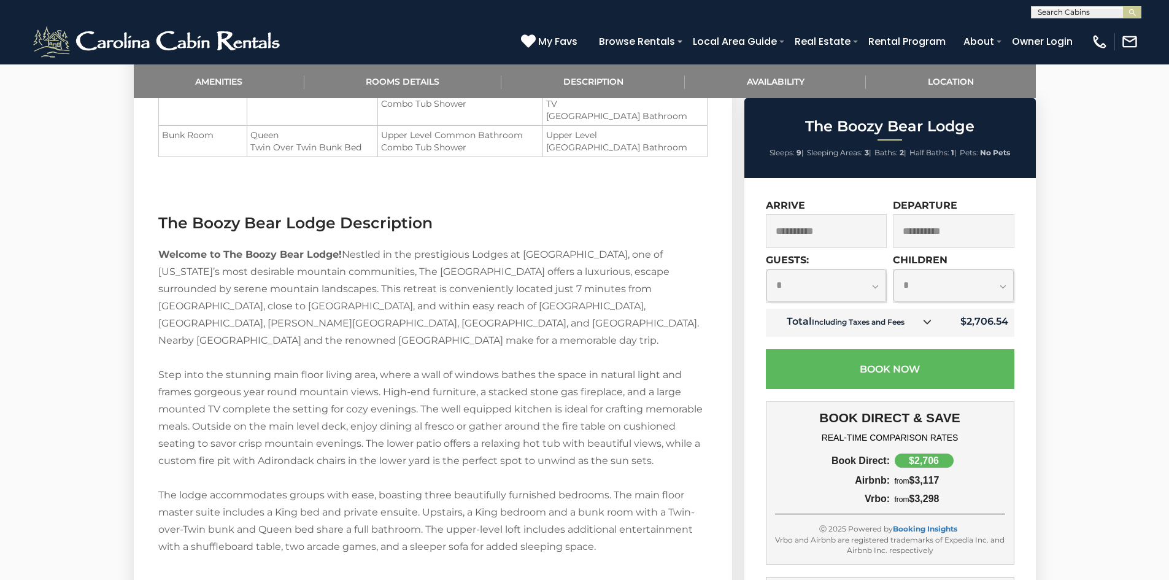
drag, startPoint x: 435, startPoint y: 337, endPoint x: 317, endPoint y: 386, distance: 127.7
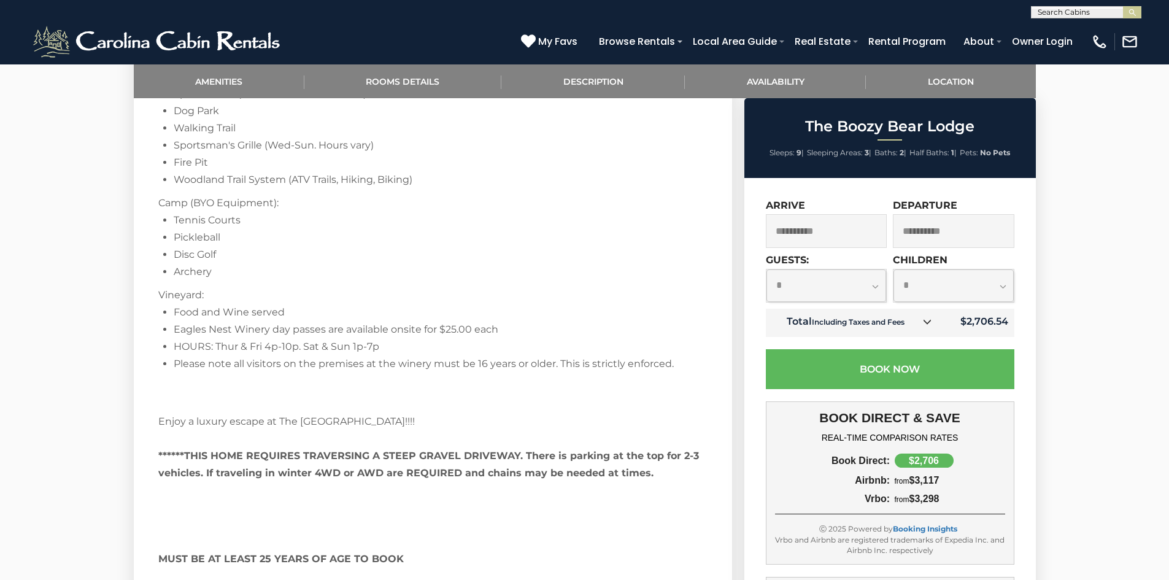
scroll to position [2578, 0]
